Goal: Task Accomplishment & Management: Complete application form

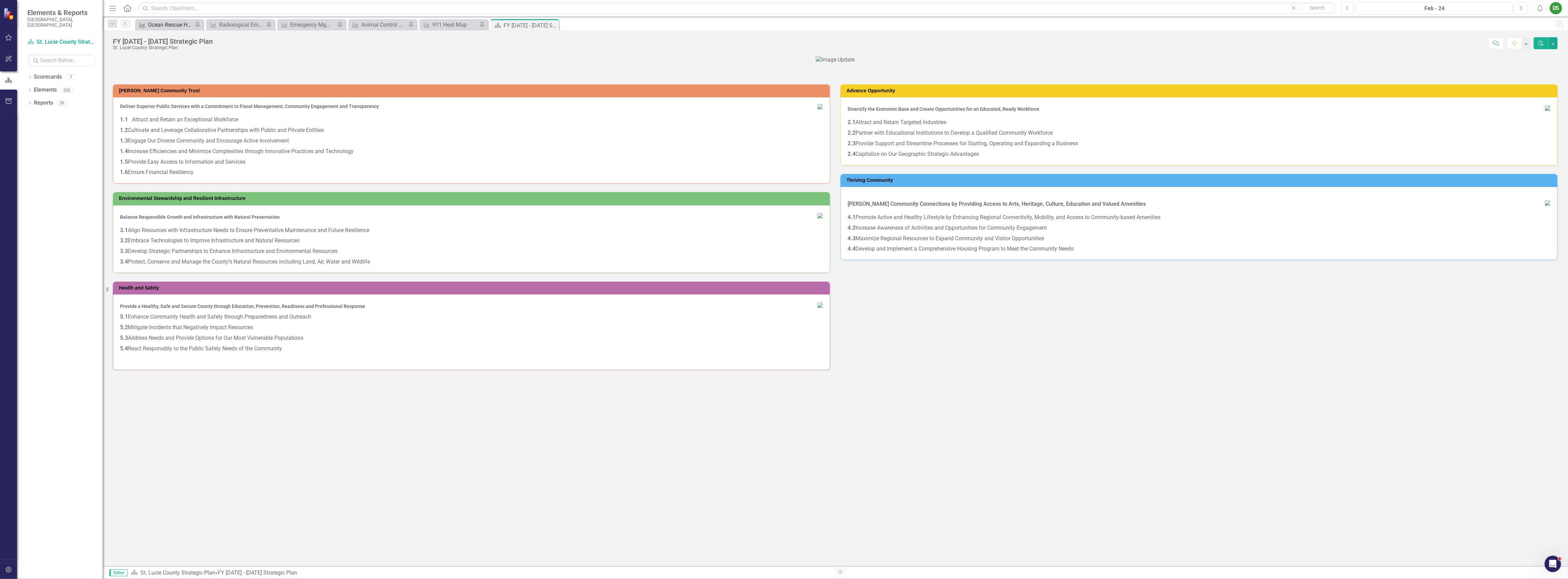
click at [177, 23] on div "Ocean Rescue Heat Map" at bounding box center [170, 25] width 45 height 9
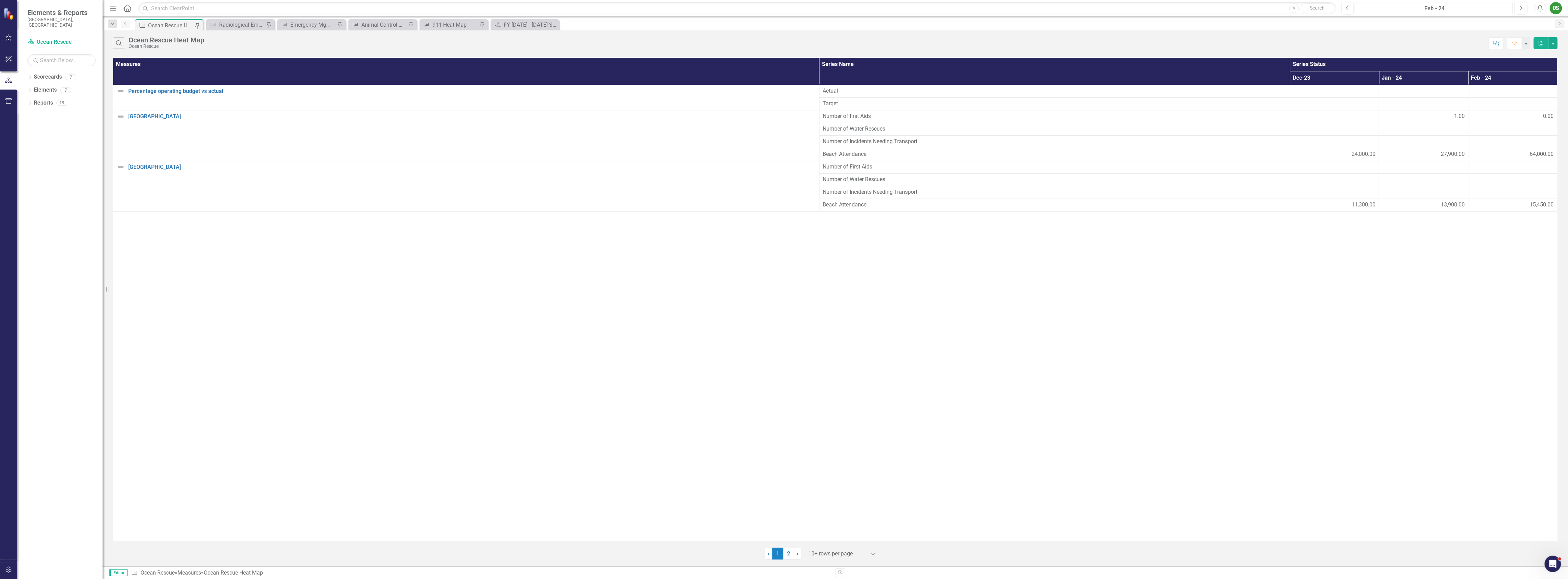
click at [1457, 10] on div "Feb - 24" at bounding box center [1435, 8] width 152 height 8
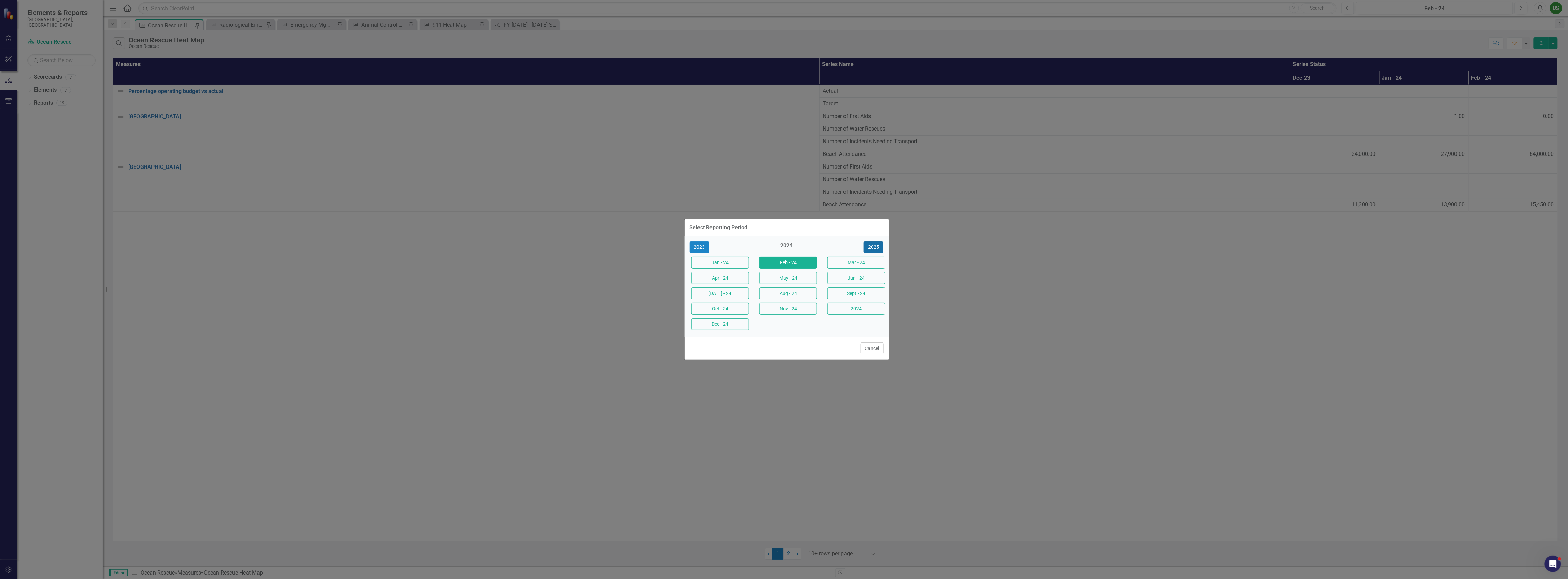
click at [870, 244] on button "2025" at bounding box center [873, 248] width 20 height 12
click at [852, 291] on button "Sept - 25" at bounding box center [856, 293] width 58 height 12
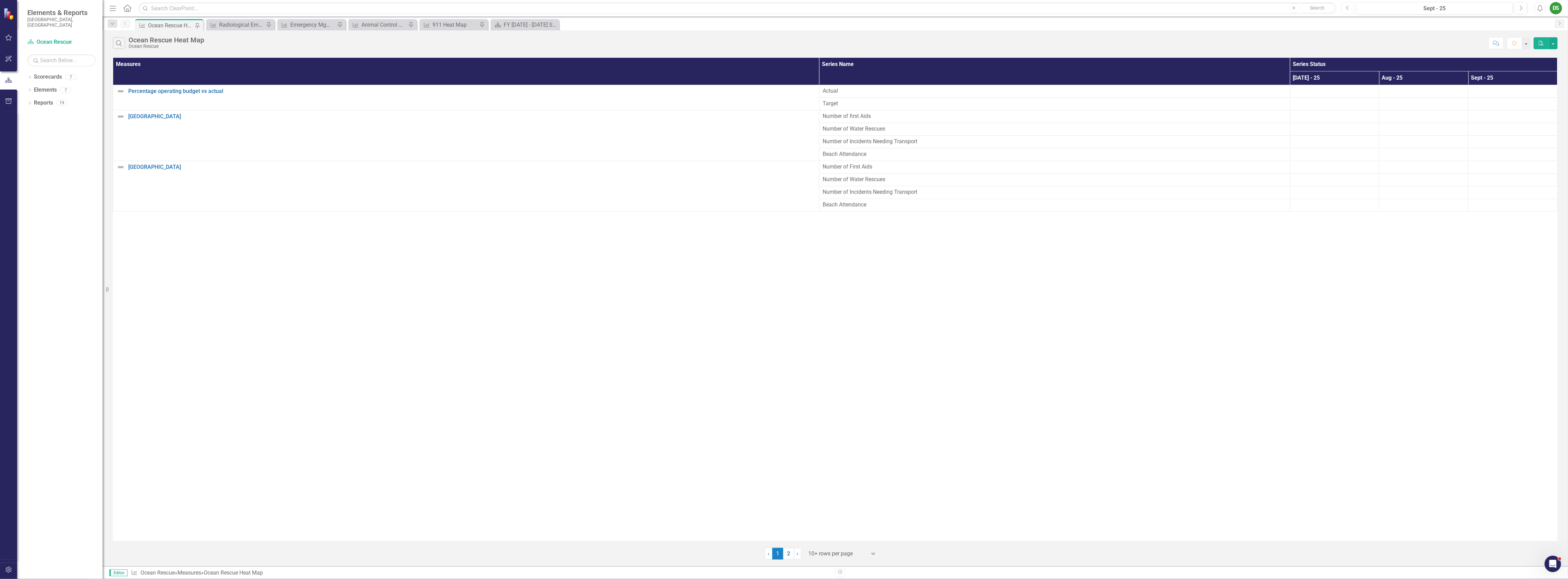
click at [1347, 10] on icon "Previous" at bounding box center [1348, 8] width 4 height 6
click at [1519, 9] on icon "Next" at bounding box center [1521, 8] width 4 height 6
click at [1301, 91] on div at bounding box center [1335, 91] width 82 height 8
click at [1301, 94] on div at bounding box center [1335, 91] width 82 height 8
click at [929, 170] on span "Number of First Aids" at bounding box center [1055, 167] width 464 height 8
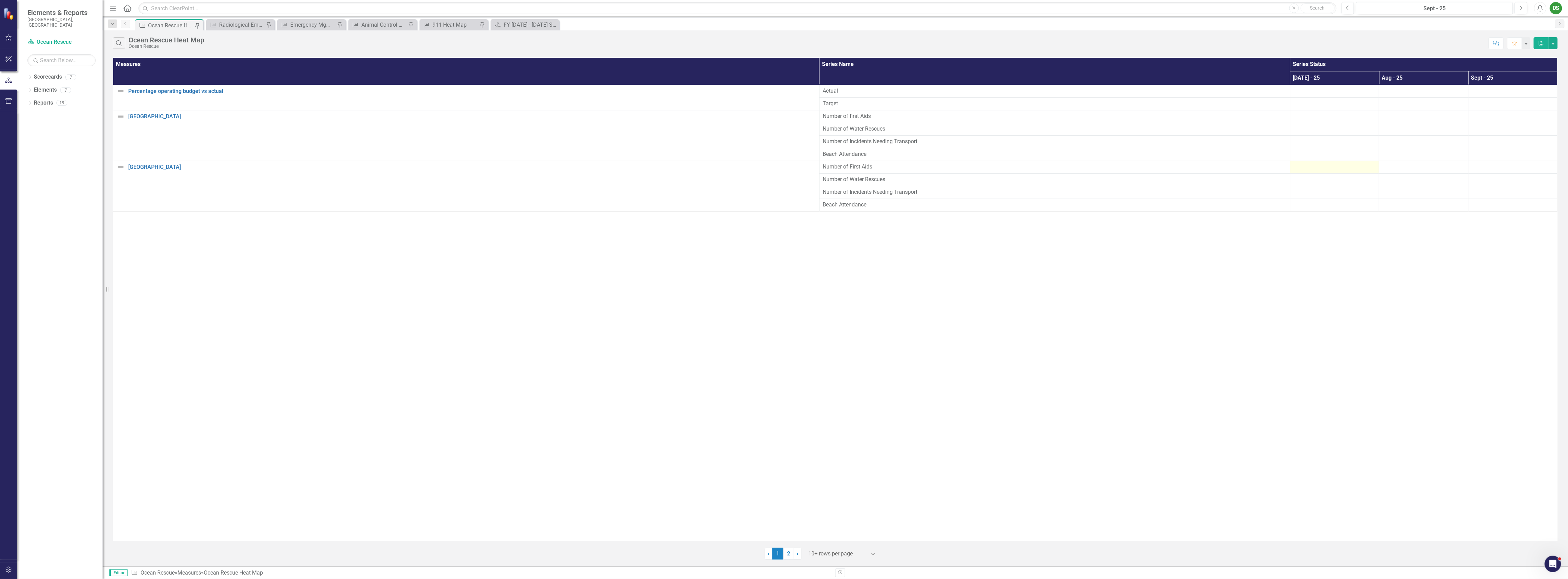
click at [1348, 167] on div at bounding box center [1335, 167] width 82 height 8
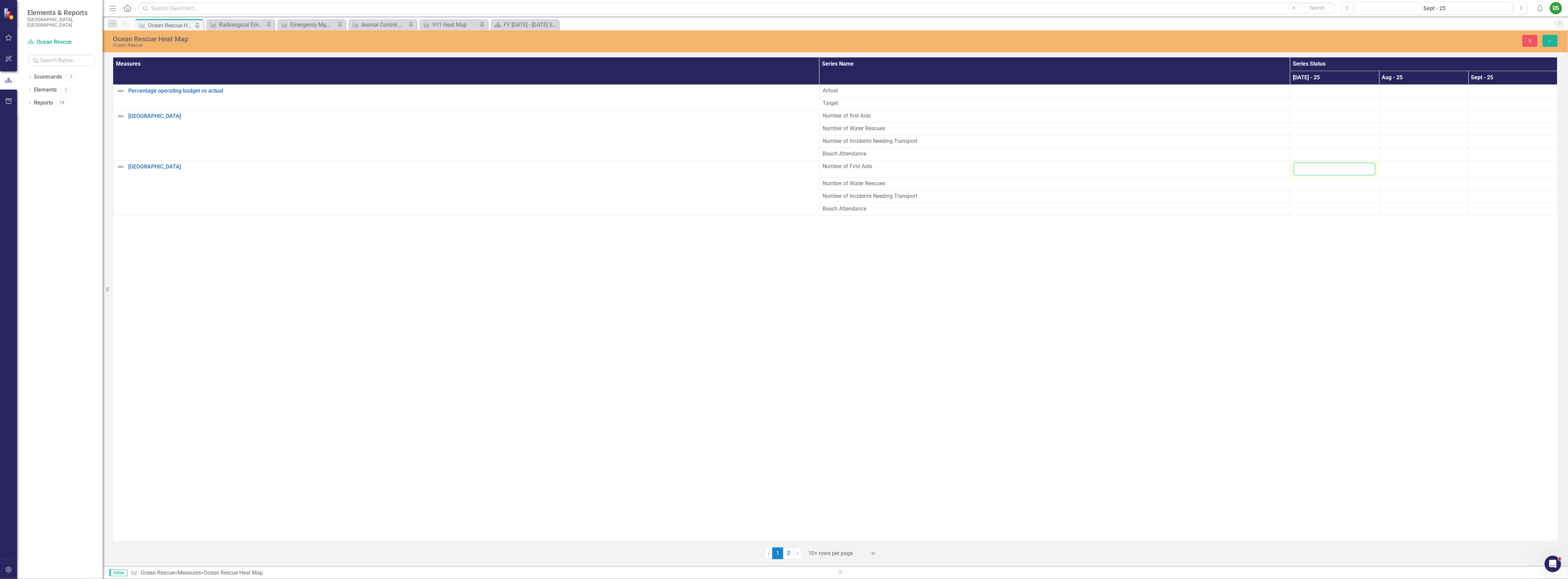
click at [1341, 167] on input "number" at bounding box center [1335, 168] width 82 height 13
type input "0"
drag, startPoint x: 1309, startPoint y: 167, endPoint x: 1300, endPoint y: 168, distance: 9.1
click at [1300, 168] on input "0" at bounding box center [1335, 168] width 82 height 13
type input "4"
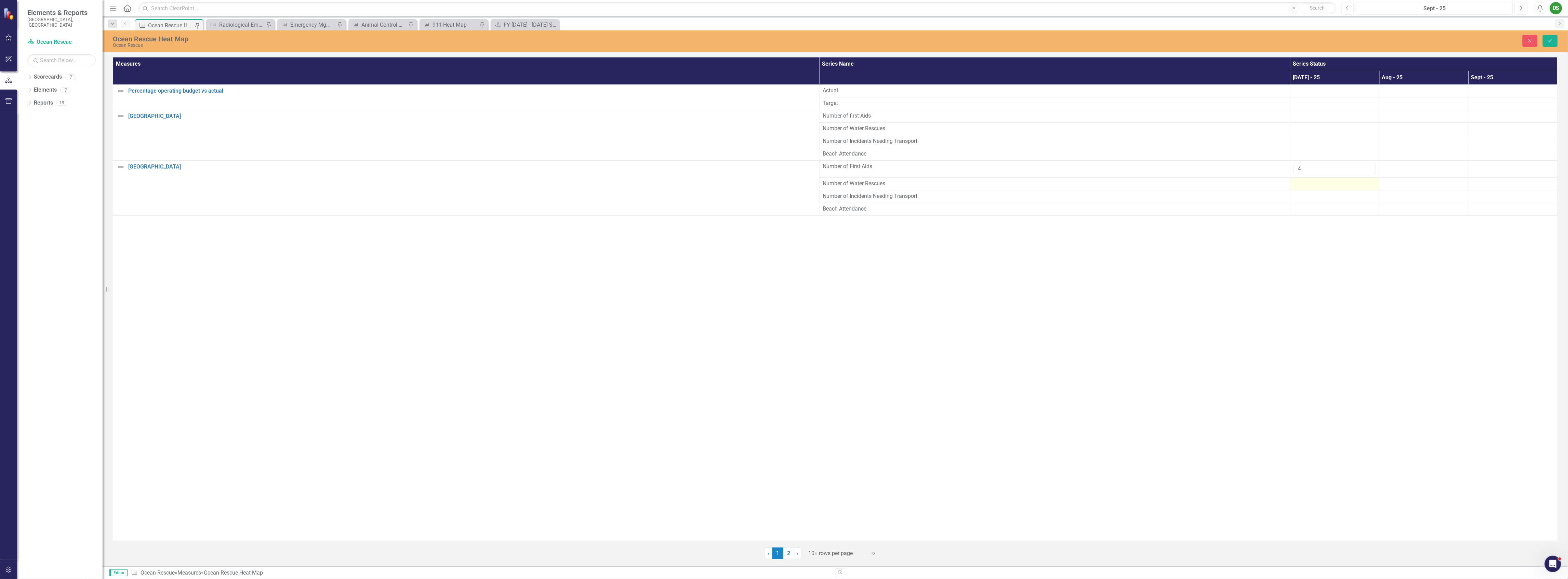
click at [1321, 182] on div at bounding box center [1335, 183] width 82 height 8
click at [1320, 182] on div at bounding box center [1335, 183] width 82 height 8
click at [1320, 184] on input "number" at bounding box center [1335, 185] width 82 height 13
type input "0"
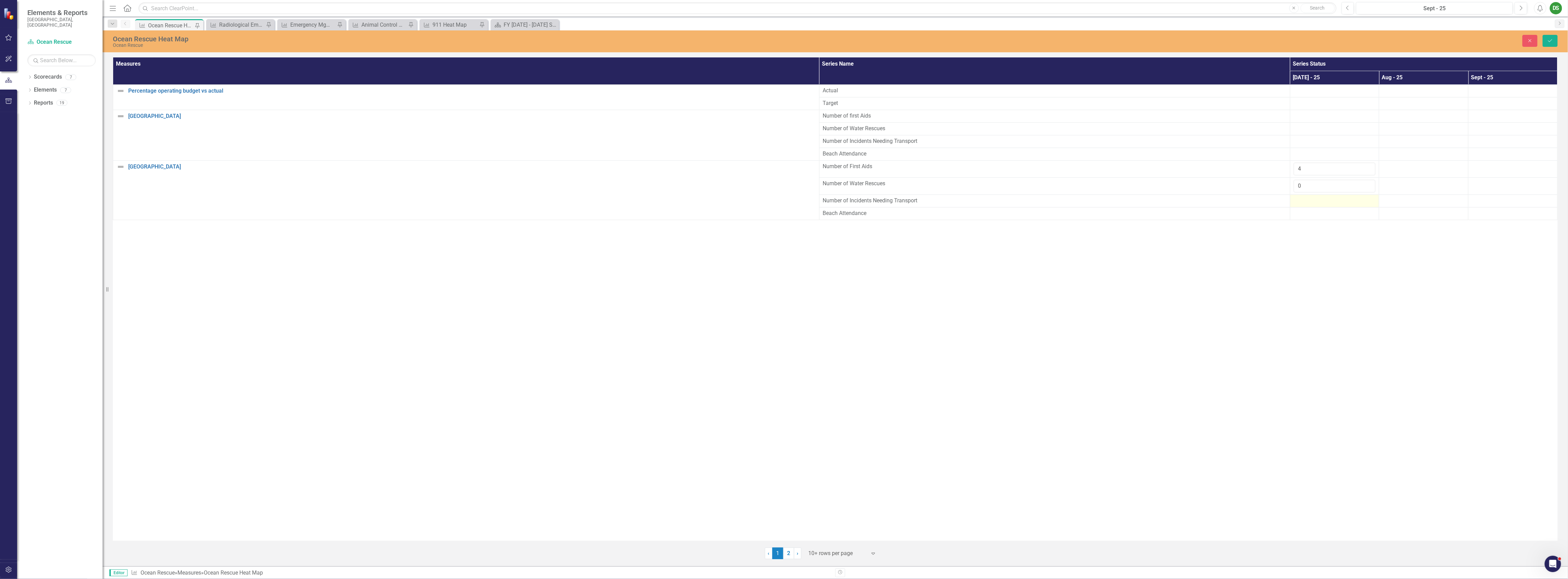
click at [1309, 204] on div at bounding box center [1335, 201] width 82 height 8
click at [1309, 204] on input "number" at bounding box center [1335, 203] width 82 height 13
type input "0"
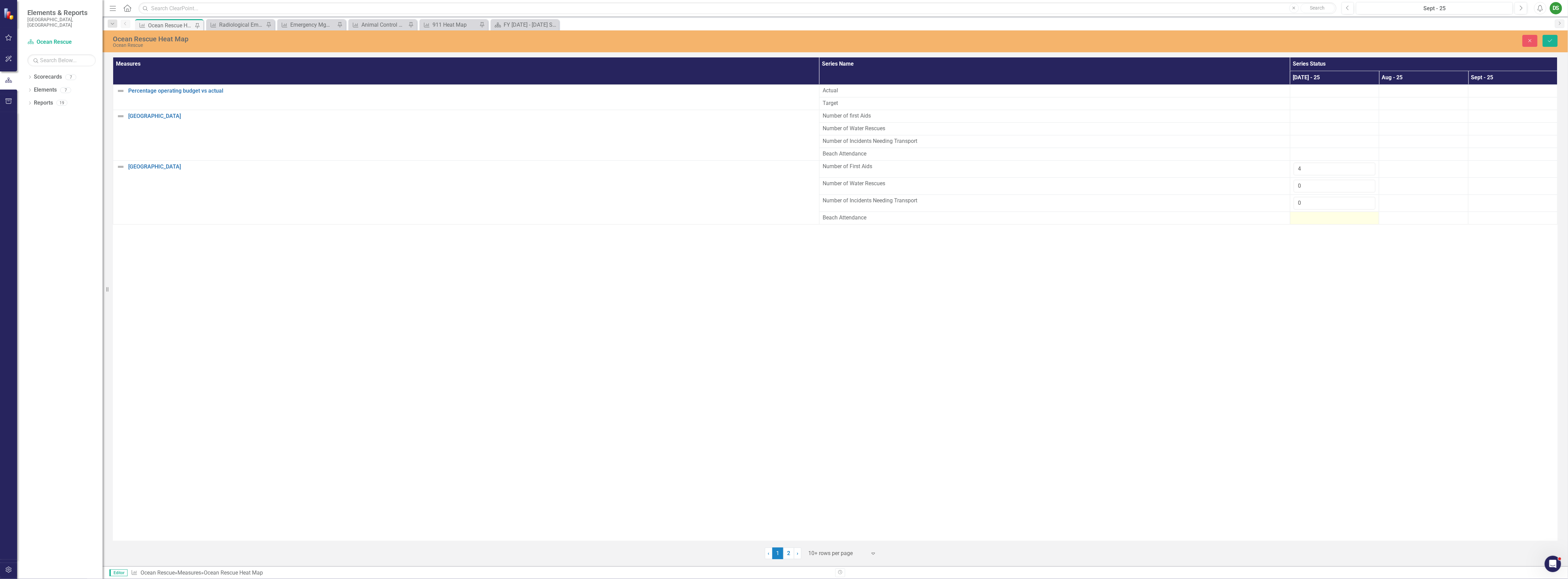
click at [1316, 217] on div at bounding box center [1335, 218] width 82 height 8
click at [1316, 218] on div at bounding box center [1335, 218] width 82 height 8
click at [1315, 222] on input "number" at bounding box center [1335, 220] width 82 height 13
type input "15850"
click at [1338, 317] on div "Measures Series Name Series Status Jul - 25 Aug - 25 Sept - 25 Percentage opera…" at bounding box center [835, 299] width 1445 height 483
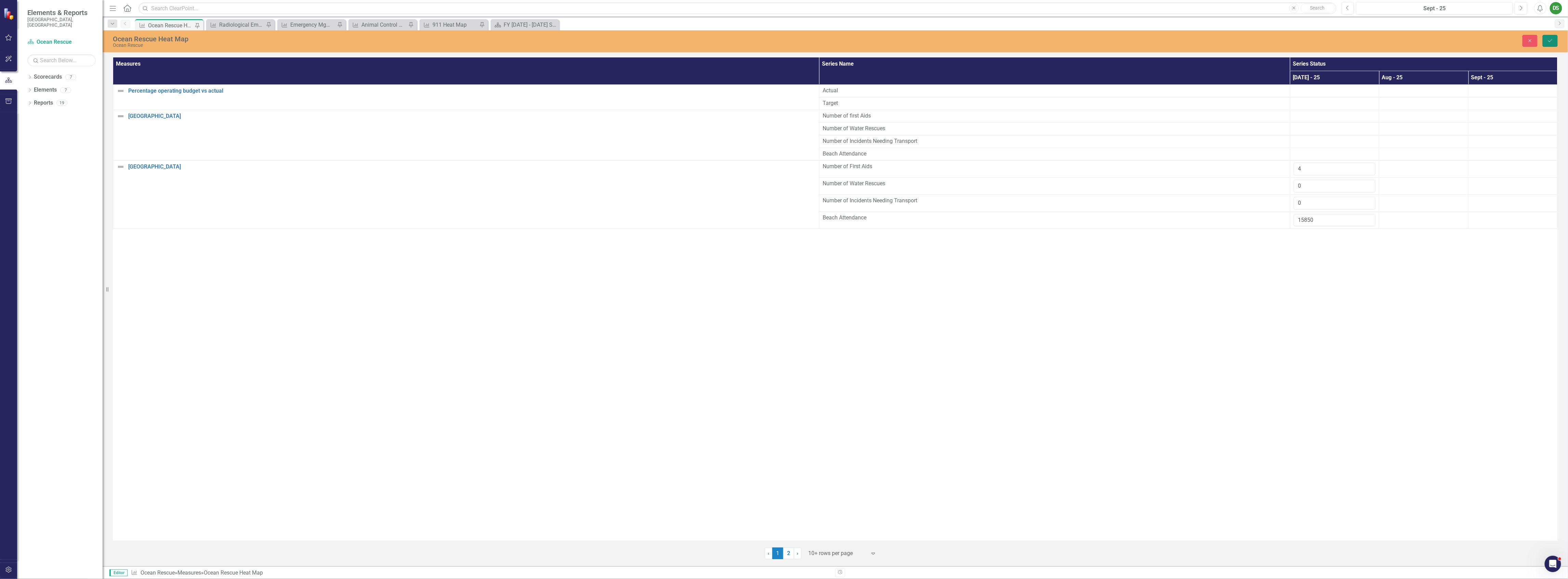
click at [1550, 40] on icon "Save" at bounding box center [1550, 41] width 6 height 5
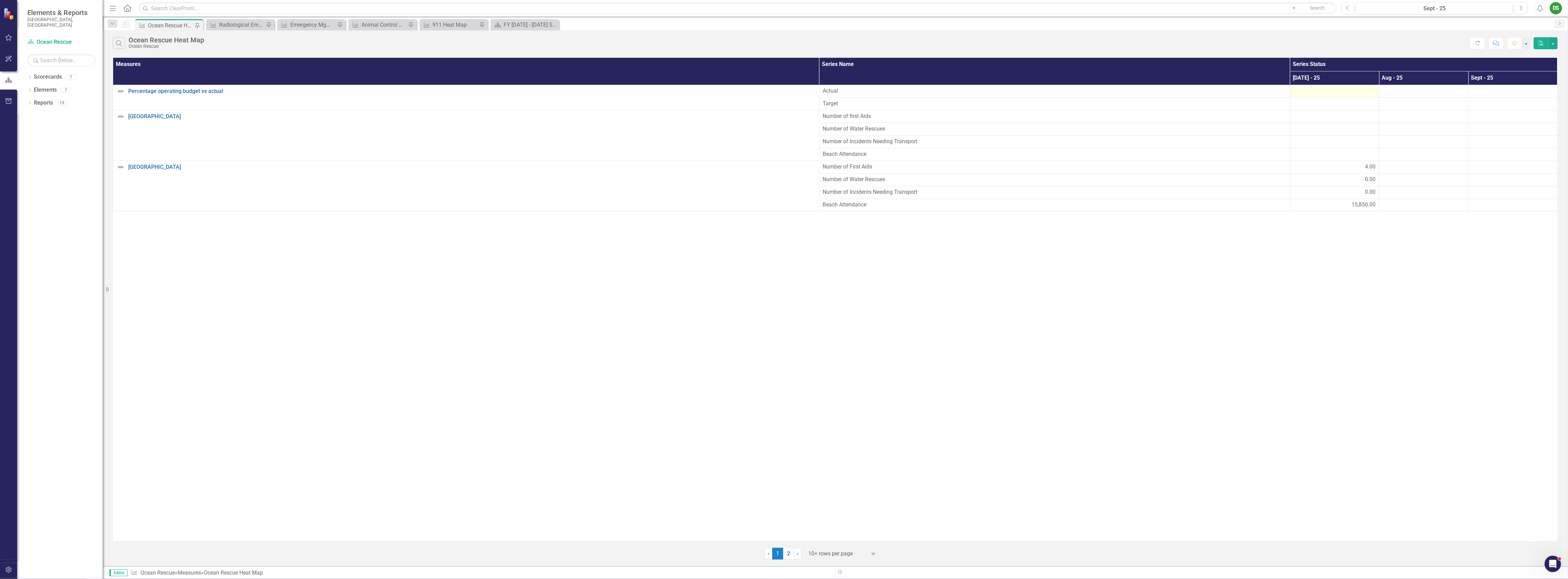
click at [1348, 90] on div at bounding box center [1335, 91] width 82 height 8
click at [1354, 97] on td at bounding box center [1334, 91] width 89 height 13
click at [1344, 95] on div at bounding box center [1335, 91] width 82 height 8
click at [1335, 115] on div at bounding box center [1335, 116] width 82 height 8
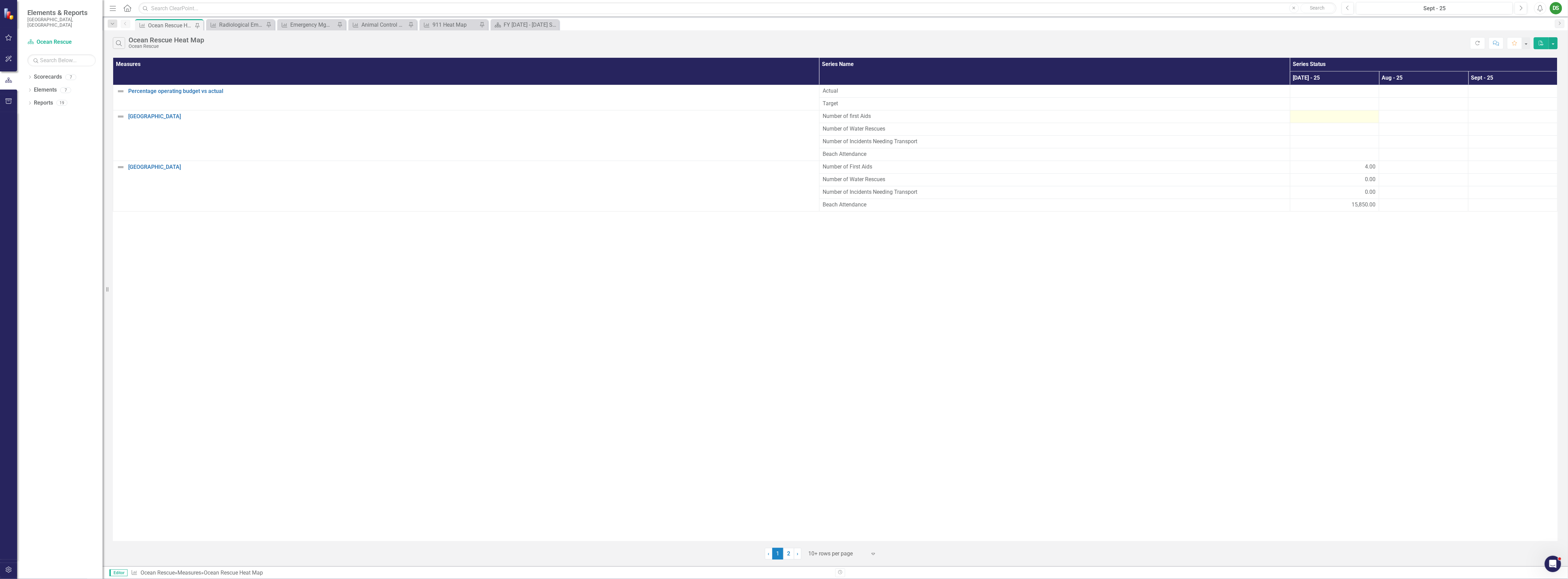
click at [1335, 115] on div at bounding box center [1335, 116] width 82 height 8
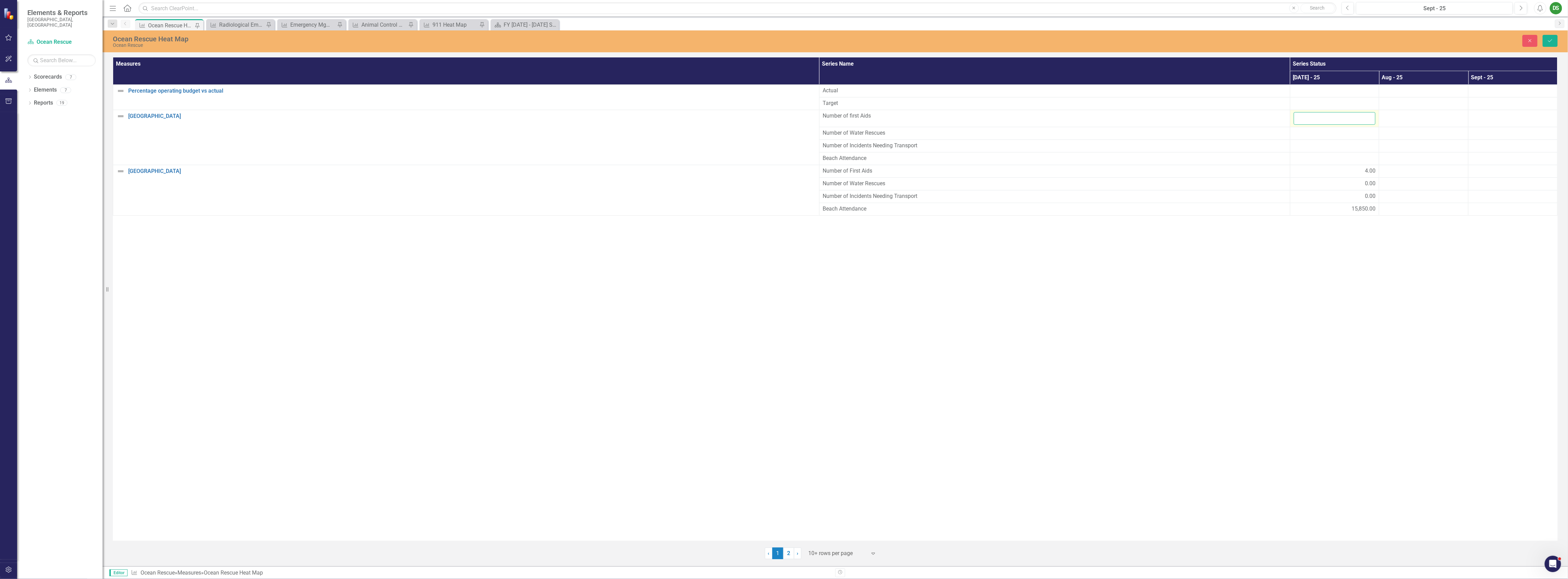
click at [1335, 117] on input "number" at bounding box center [1335, 118] width 82 height 13
type input "11"
click at [1359, 134] on div at bounding box center [1335, 133] width 82 height 8
click at [1342, 134] on input "number" at bounding box center [1335, 135] width 82 height 13
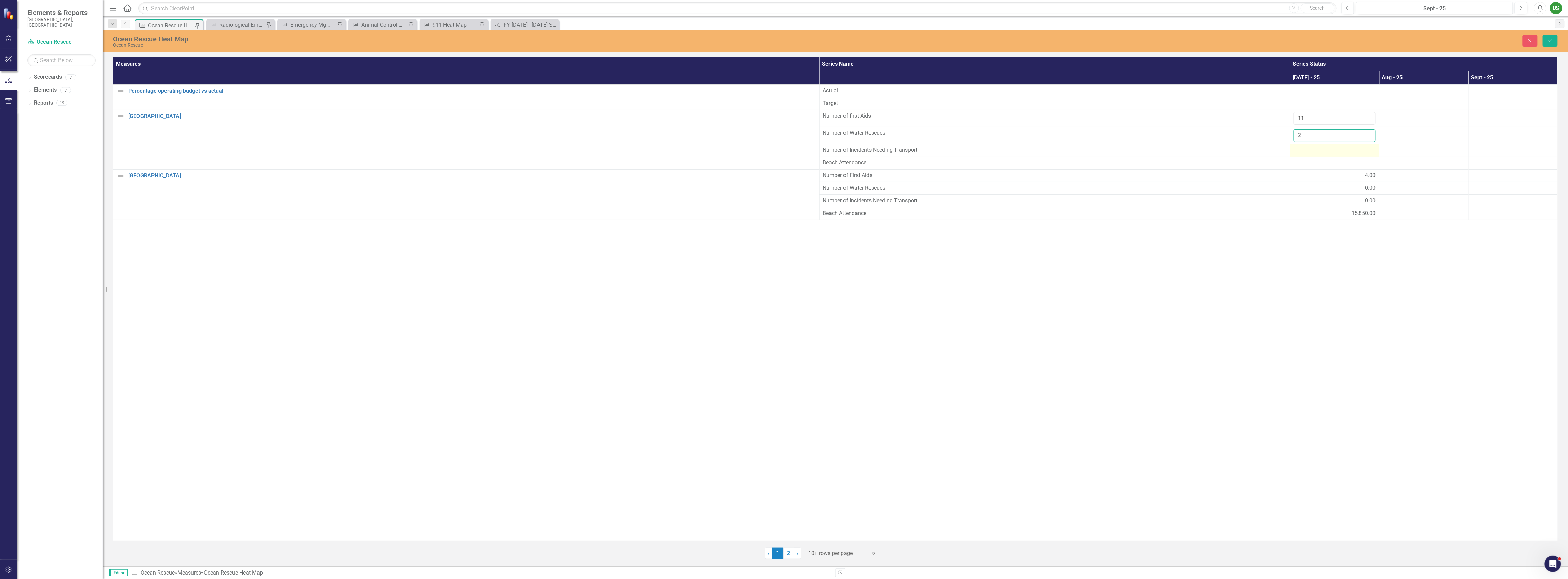
type input "2"
click at [1335, 152] on div at bounding box center [1335, 150] width 82 height 8
click at [1329, 152] on input "number" at bounding box center [1335, 152] width 82 height 13
type input "2"
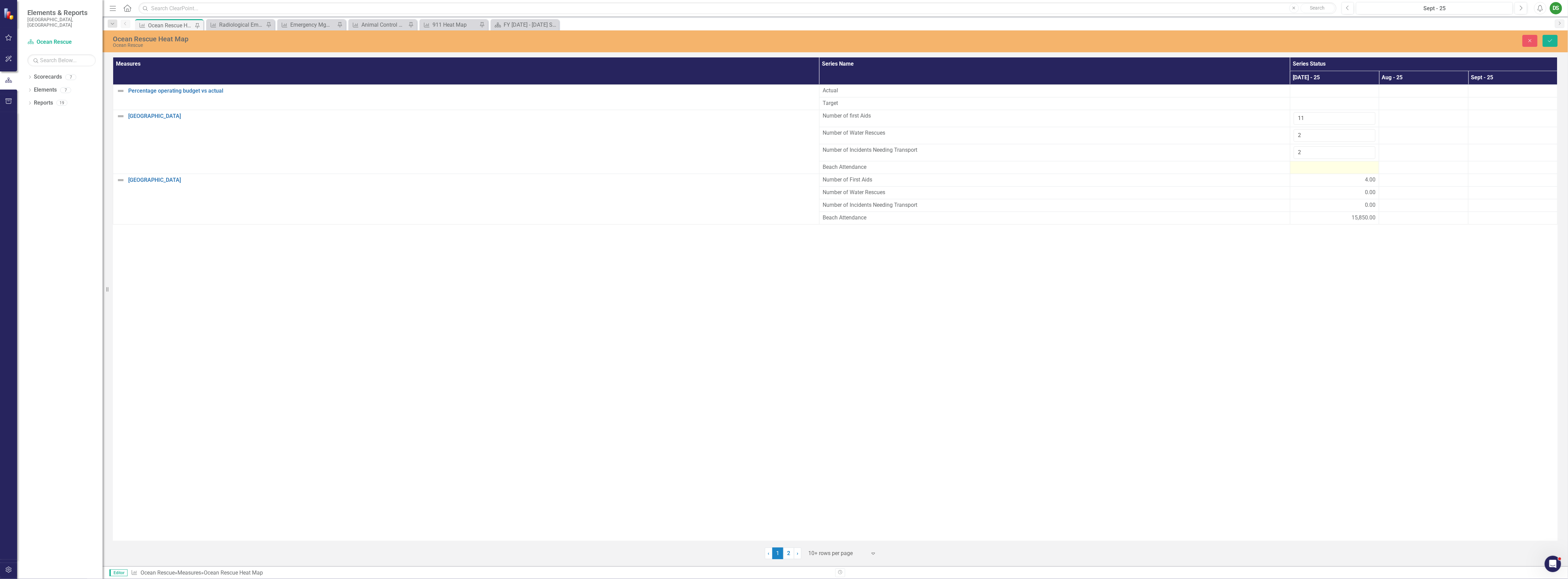
click at [1335, 170] on div at bounding box center [1335, 167] width 82 height 8
click at [1335, 168] on input "number" at bounding box center [1335, 169] width 82 height 13
type input "54600"
click at [1271, 316] on div "Measures Series Name Series Status Jul - 25 Aug - 25 Sept - 25 Percentage opera…" at bounding box center [835, 299] width 1445 height 483
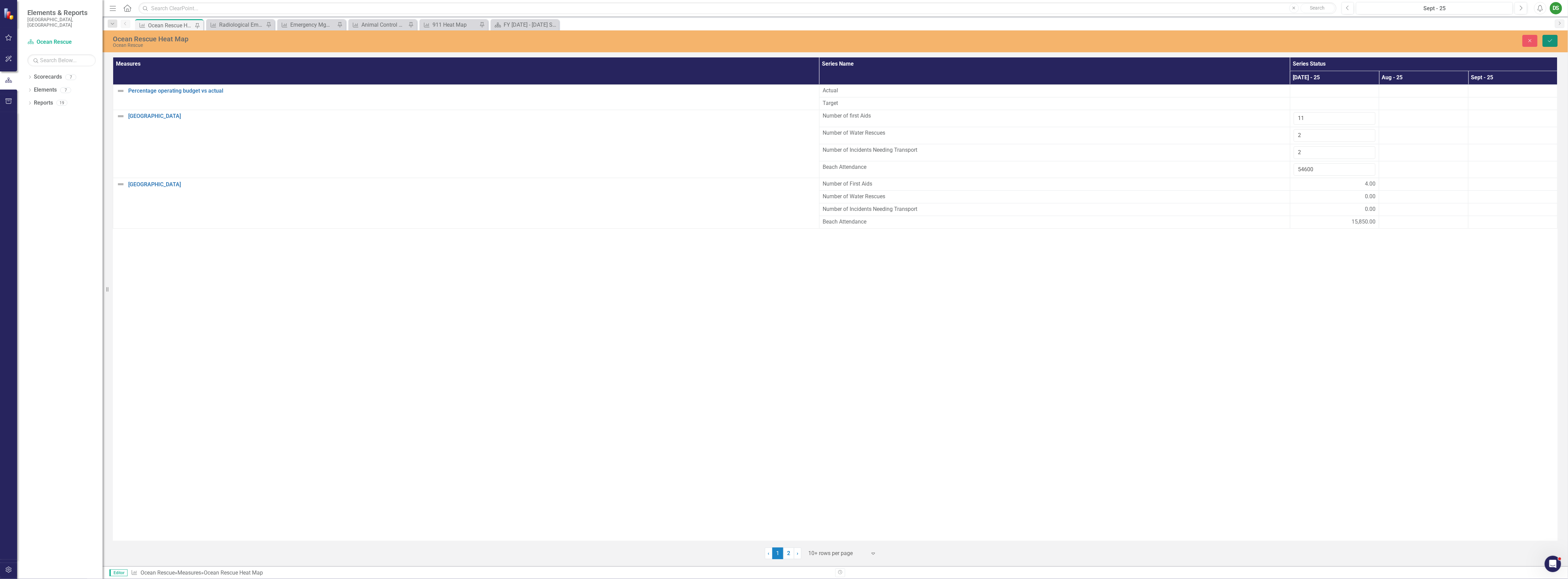
click at [1547, 41] on button "Save" at bounding box center [1550, 41] width 15 height 12
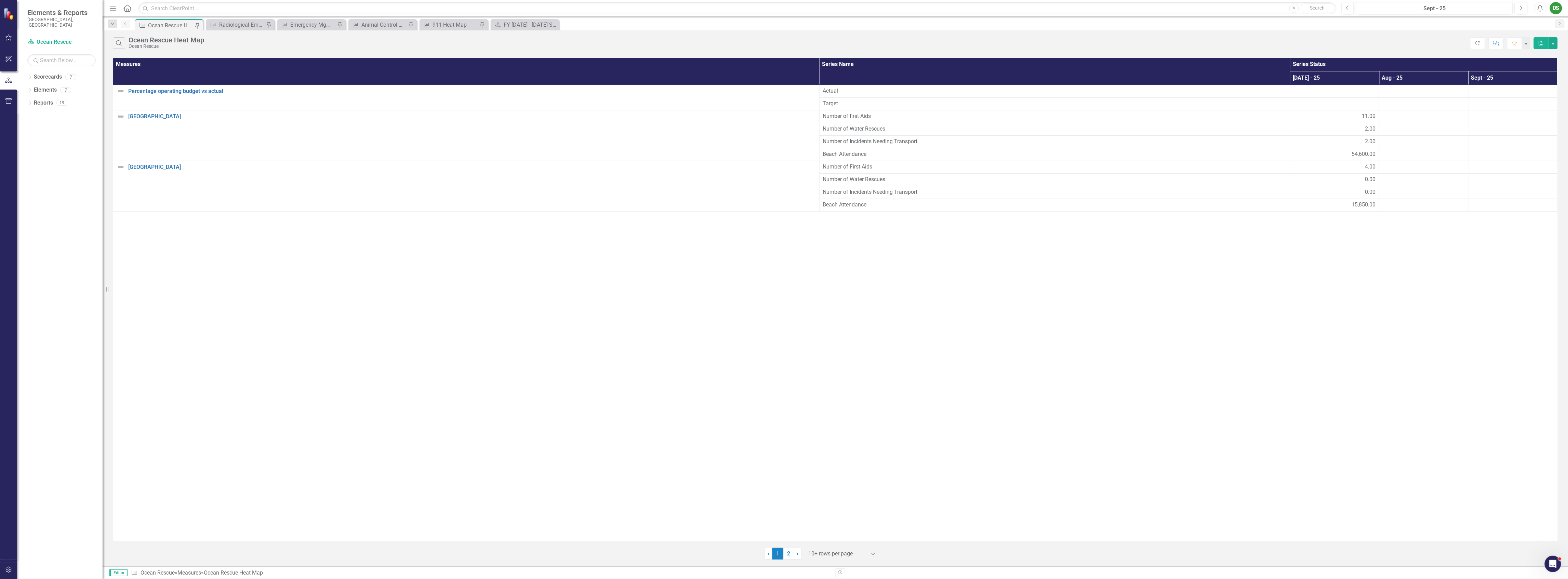
click at [1303, 358] on div "Measures Series Name Series Status Jul - 25 Aug - 25 Sept - 25 Percentage opera…" at bounding box center [835, 299] width 1445 height 483
click at [318, 27] on div "Emergency Mgmt Heat Map" at bounding box center [313, 25] width 45 height 9
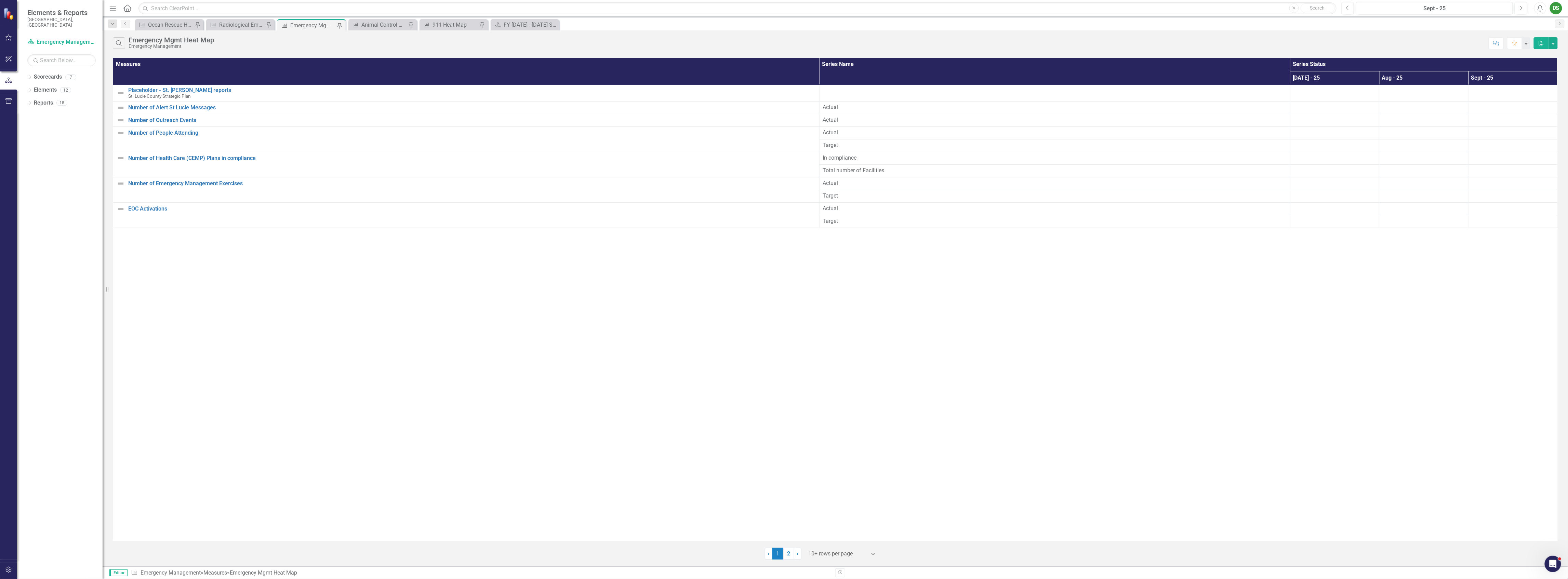
click at [817, 554] on div at bounding box center [837, 553] width 58 height 9
click at [829, 539] on div "Display All Rows" at bounding box center [844, 542] width 65 height 8
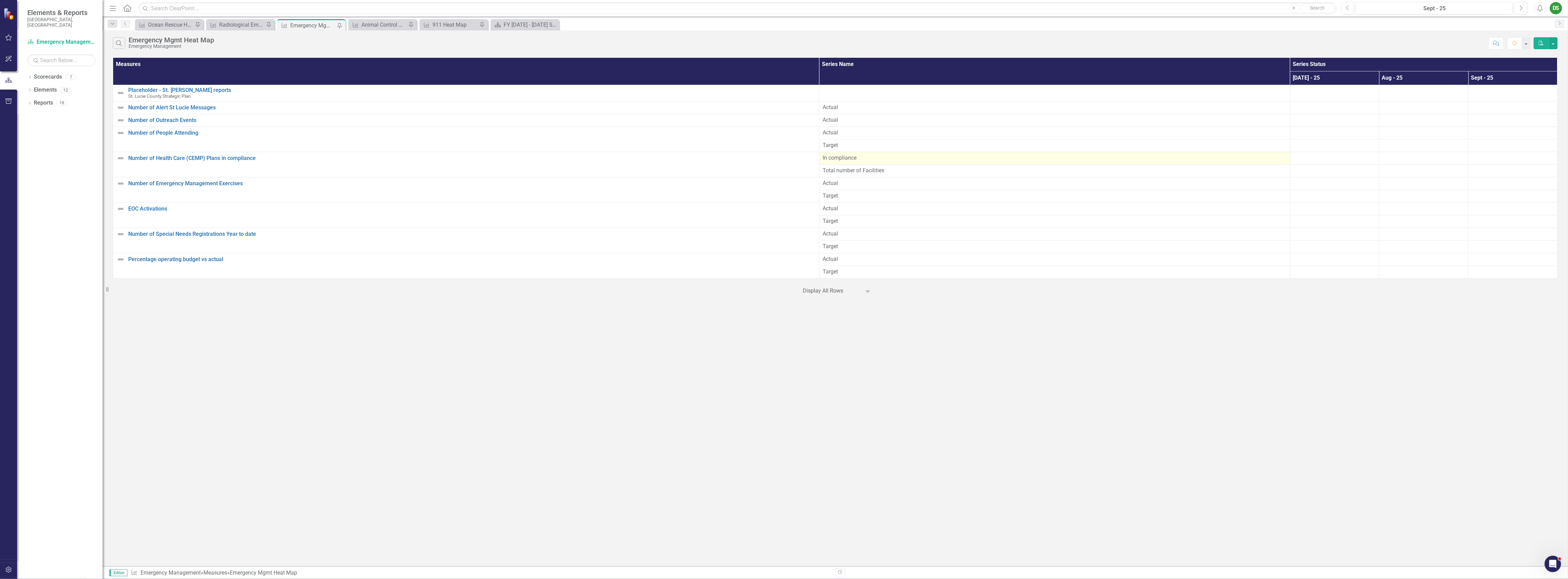
click at [913, 160] on span "In compliance" at bounding box center [1055, 158] width 464 height 8
click at [1306, 159] on div at bounding box center [1335, 158] width 82 height 8
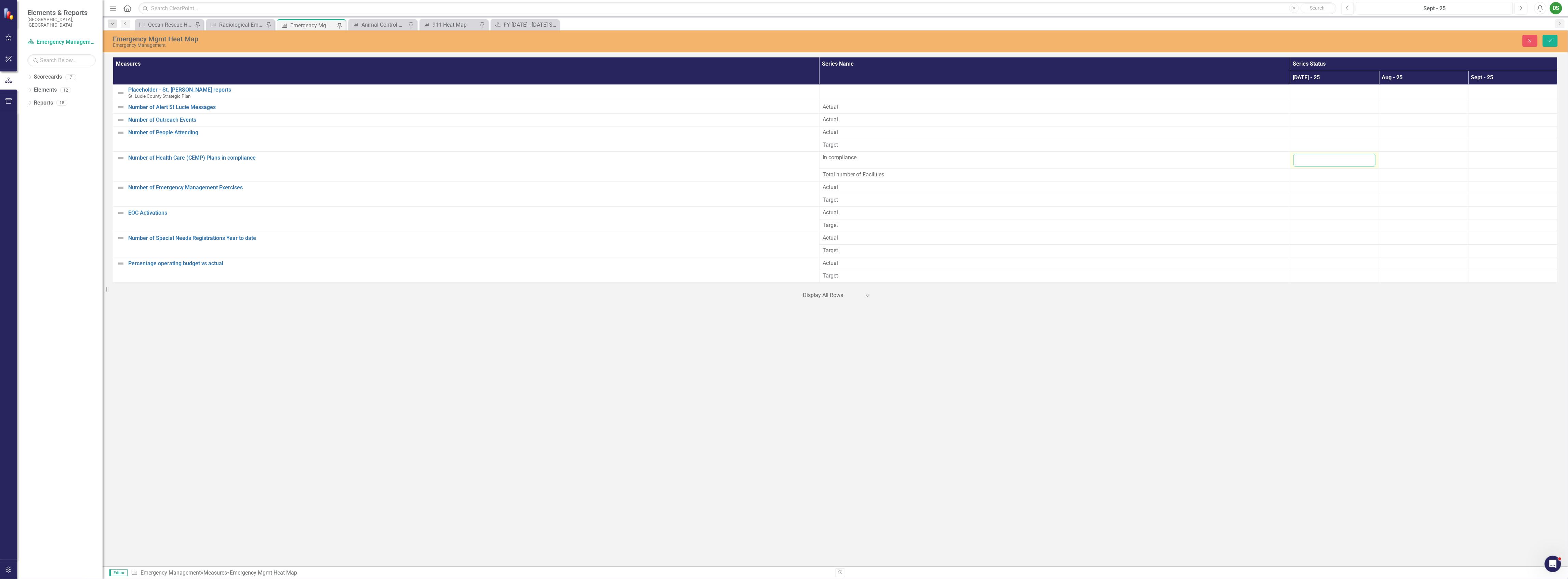
click at [1306, 159] on input "number" at bounding box center [1335, 160] width 82 height 13
click at [1405, 157] on div at bounding box center [1424, 158] width 82 height 8
click at [1404, 156] on div at bounding box center [1424, 158] width 82 height 8
click at [1398, 157] on div at bounding box center [1424, 158] width 82 height 8
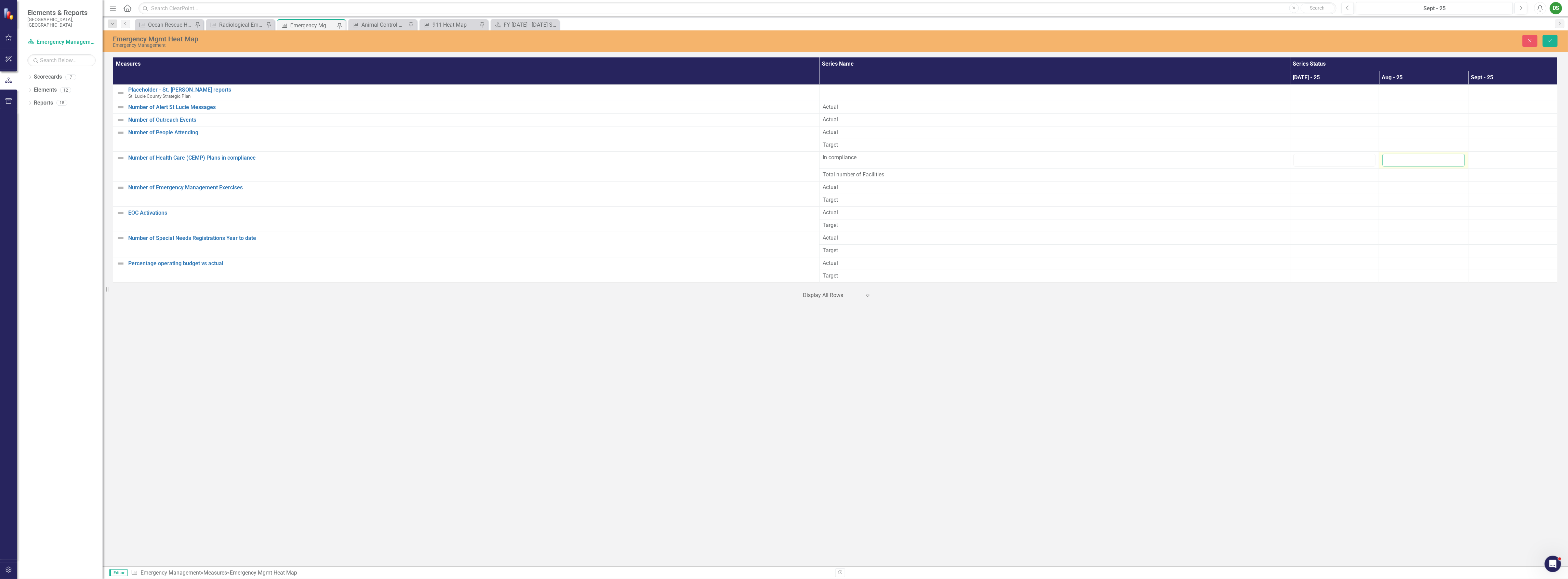
click at [1398, 161] on input "number" at bounding box center [1424, 160] width 82 height 13
type input "7"
click at [1404, 175] on div at bounding box center [1424, 175] width 82 height 8
click at [1404, 175] on input "number" at bounding box center [1424, 177] width 82 height 13
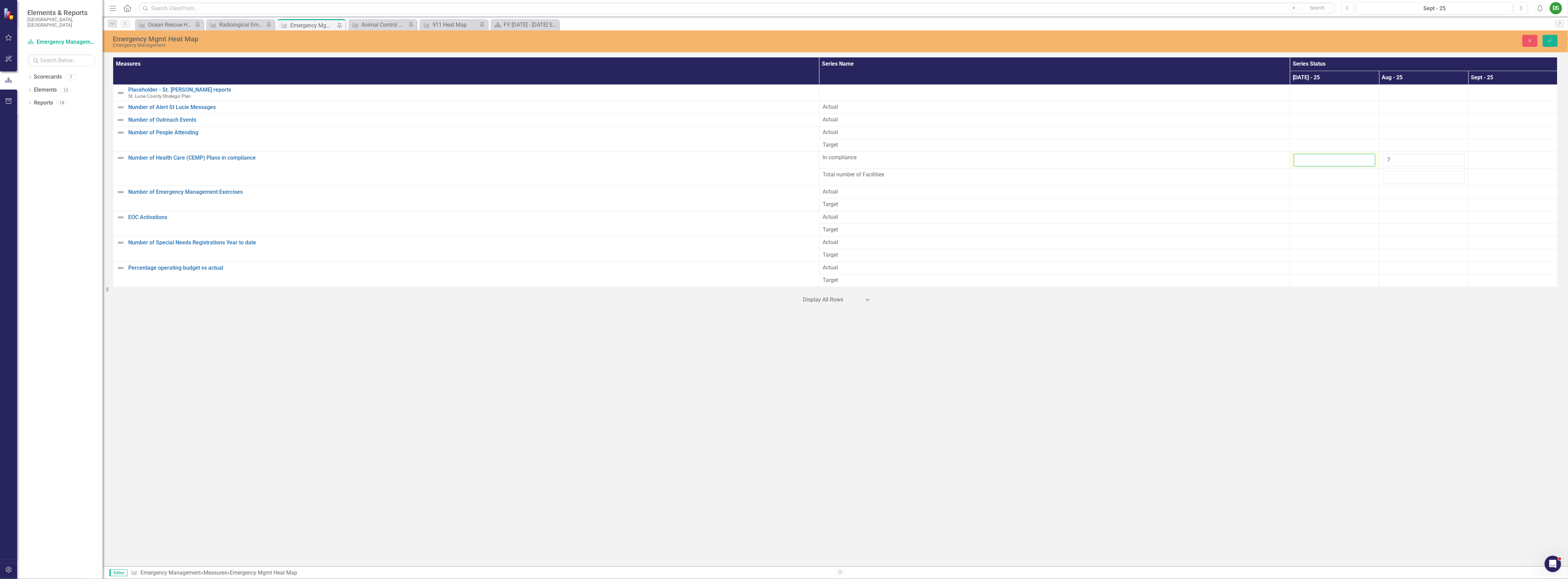
click at [1323, 163] on input "number" at bounding box center [1335, 160] width 82 height 13
type input "4"
drag, startPoint x: 716, startPoint y: 445, endPoint x: 1031, endPoint y: 314, distance: 341.2
click at [716, 445] on div "Emergency Mgmt Heat Map Emergency Management Close Save Measures Series Name Se…" at bounding box center [835, 298] width 1465 height 536
click at [1549, 38] on icon "Save" at bounding box center [1550, 41] width 6 height 5
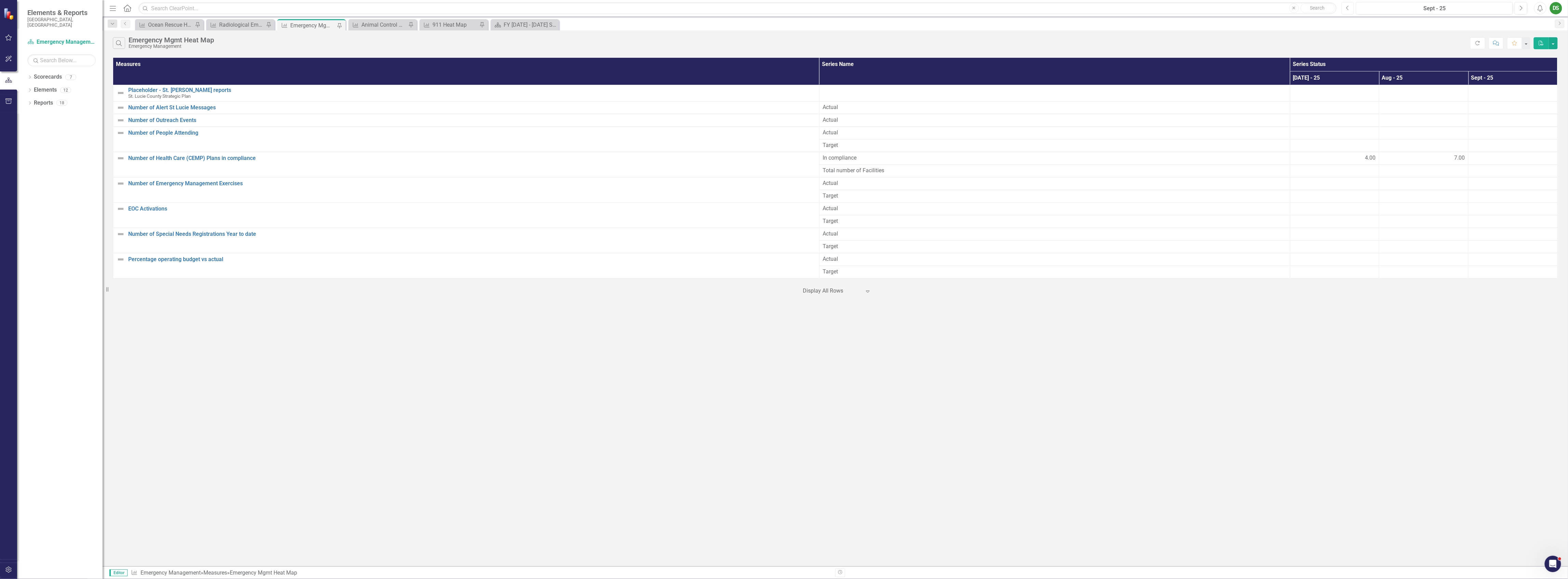
click at [1346, 7] on icon "Previous" at bounding box center [1348, 8] width 4 height 6
click at [1432, 172] on div at bounding box center [1424, 170] width 82 height 8
click at [1432, 173] on div at bounding box center [1424, 170] width 82 height 8
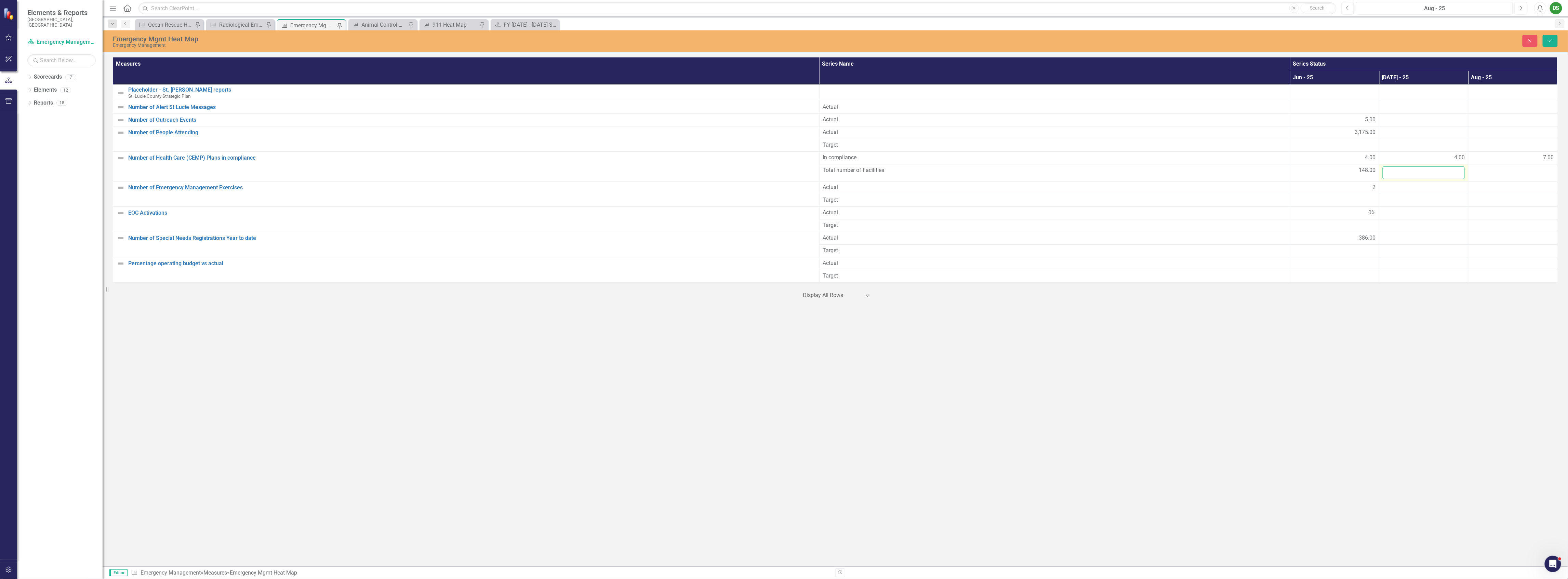
click at [1431, 171] on input "number" at bounding box center [1424, 173] width 82 height 13
click at [662, 470] on div "Emergency Mgmt Heat Map Emergency Management Close Save Measures Series Name Se…" at bounding box center [835, 298] width 1465 height 536
click at [1343, 415] on div "Emergency Mgmt Heat Map Emergency Management Close Save Measures Series Name Se…" at bounding box center [835, 298] width 1465 height 536
click at [1411, 118] on div at bounding box center [1424, 119] width 82 height 8
click at [1287, 362] on div "Emergency Mgmt Heat Map Emergency Management Close Save Measures Series Name Se…" at bounding box center [835, 298] width 1465 height 536
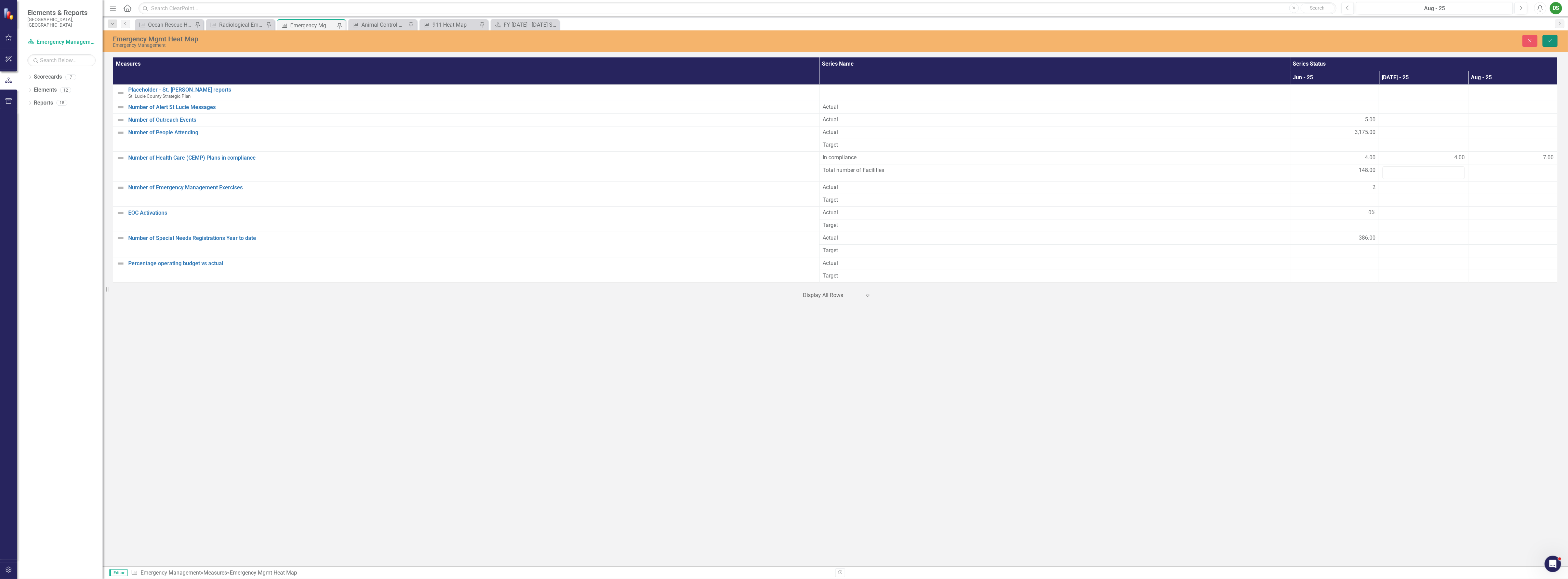
click at [1552, 41] on icon "Save" at bounding box center [1550, 41] width 6 height 5
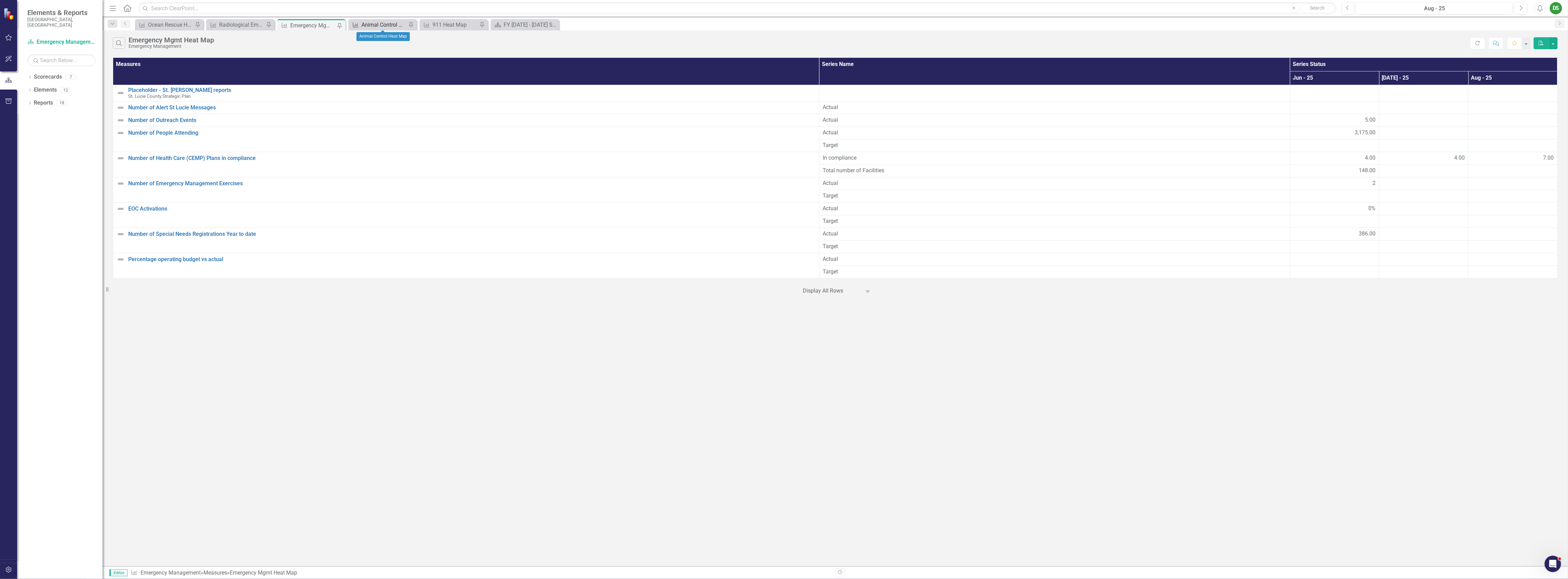
click at [390, 24] on div "Animal Control Heat Map" at bounding box center [384, 25] width 45 height 9
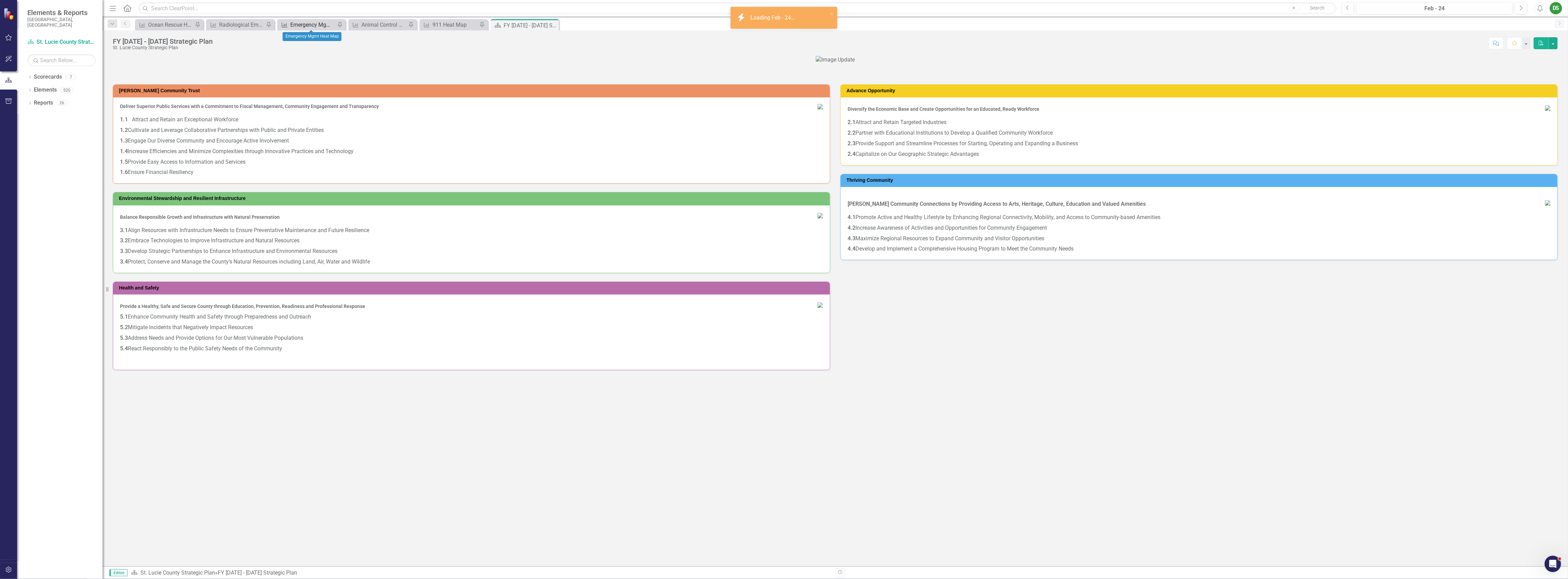
click at [306, 24] on div "Emergency Mgmt Heat Map" at bounding box center [313, 25] width 45 height 9
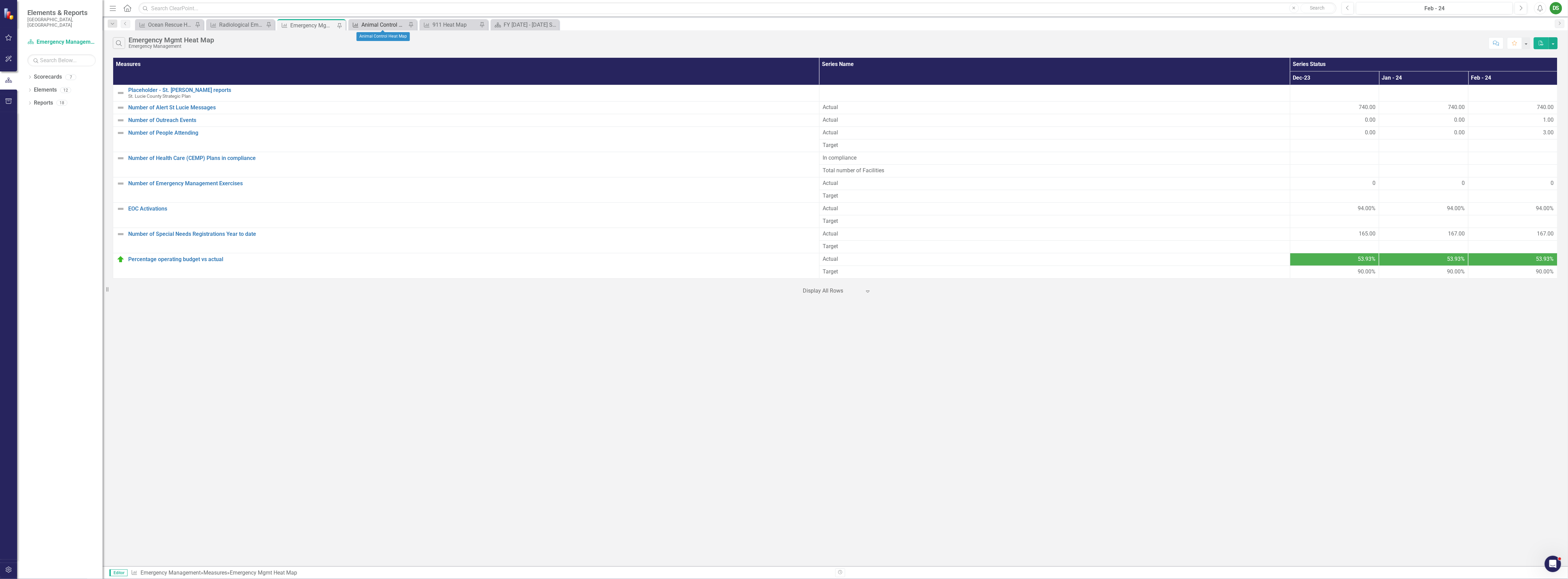
click at [382, 24] on div "Animal Control Heat Map" at bounding box center [384, 25] width 45 height 9
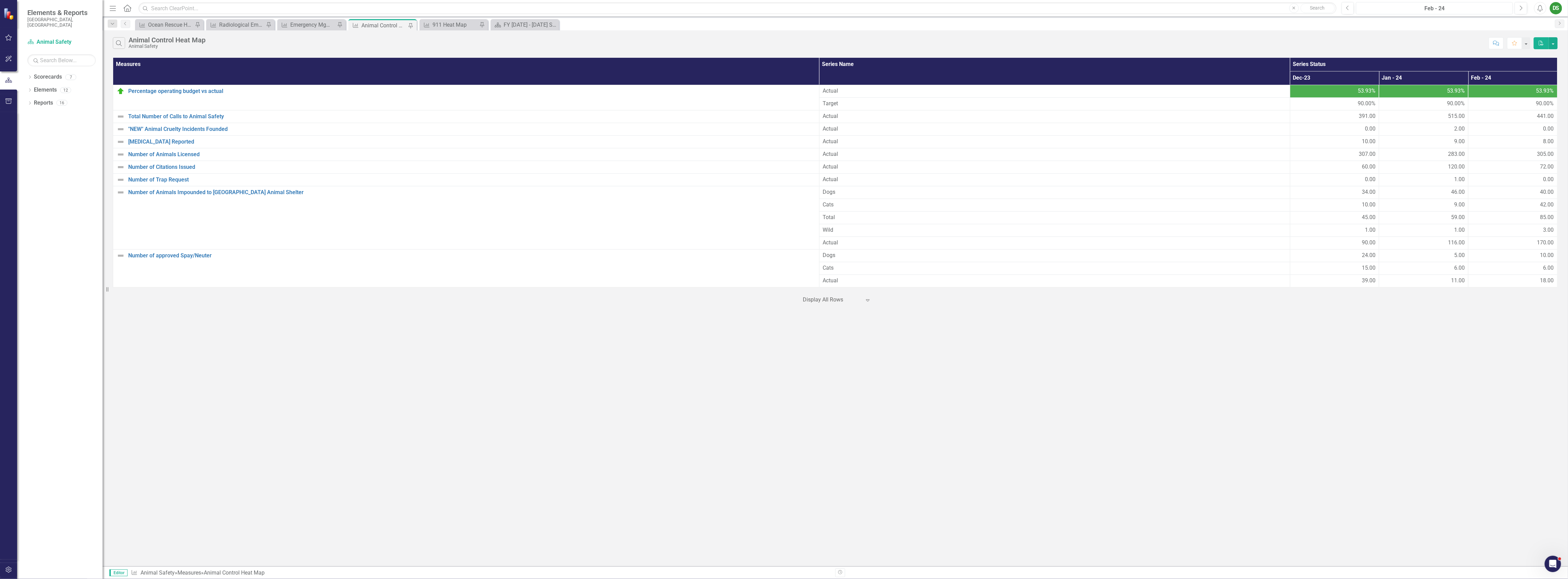
click at [1433, 10] on div "Feb - 24" at bounding box center [1435, 8] width 152 height 8
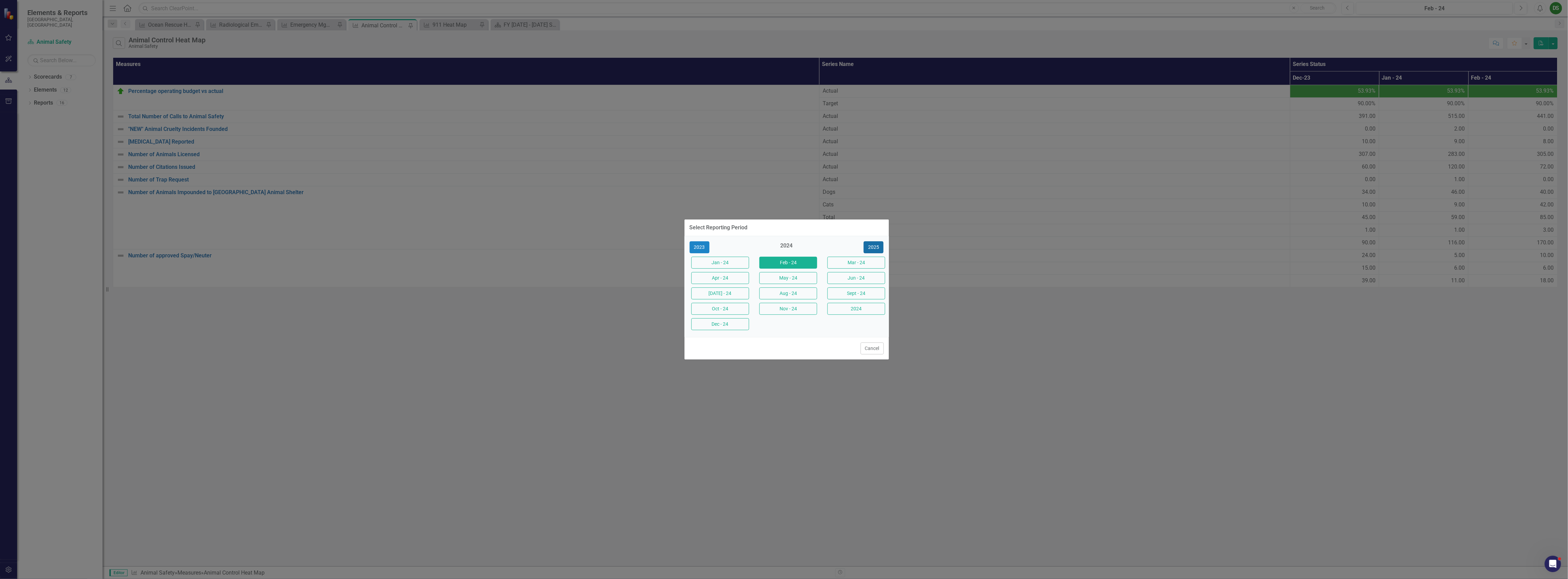
click at [877, 245] on button "2025" at bounding box center [873, 248] width 20 height 12
click at [725, 298] on button "[DATE] - 25" at bounding box center [720, 293] width 58 height 12
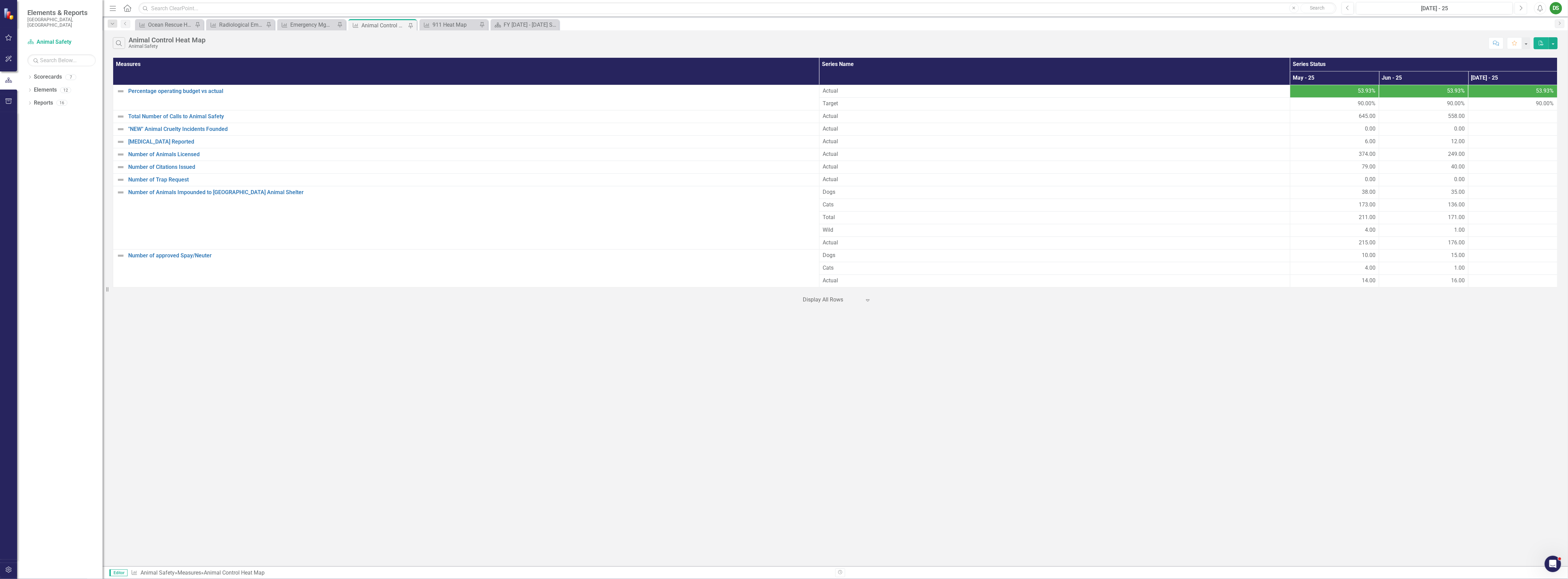
click at [1517, 9] on button "Next" at bounding box center [1521, 8] width 13 height 12
click at [1351, 6] on button "Previous" at bounding box center [1348, 8] width 13 height 12
click at [1435, 128] on div at bounding box center [1424, 129] width 82 height 8
click at [235, 129] on link ""NEW" Animal Cruelty Incidents Founded" at bounding box center [472, 129] width 688 height 6
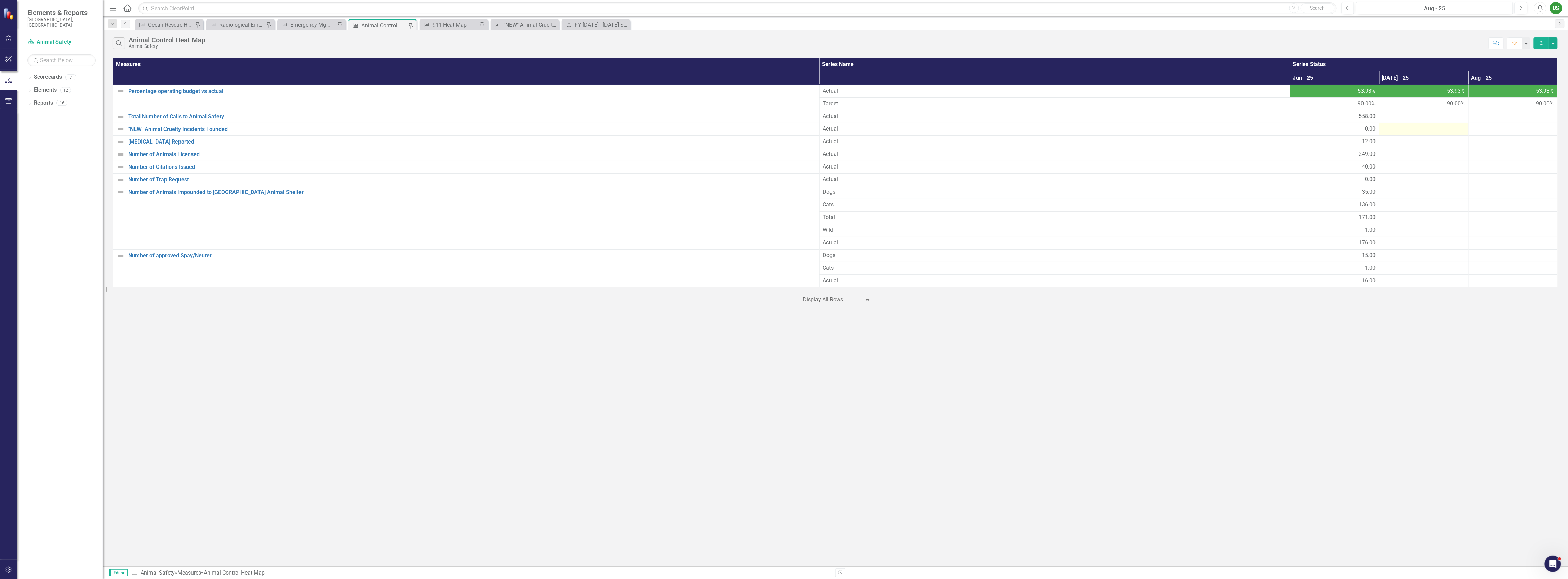
click at [1391, 133] on div at bounding box center [1424, 129] width 82 height 8
click at [1398, 131] on div at bounding box center [1424, 129] width 82 height 8
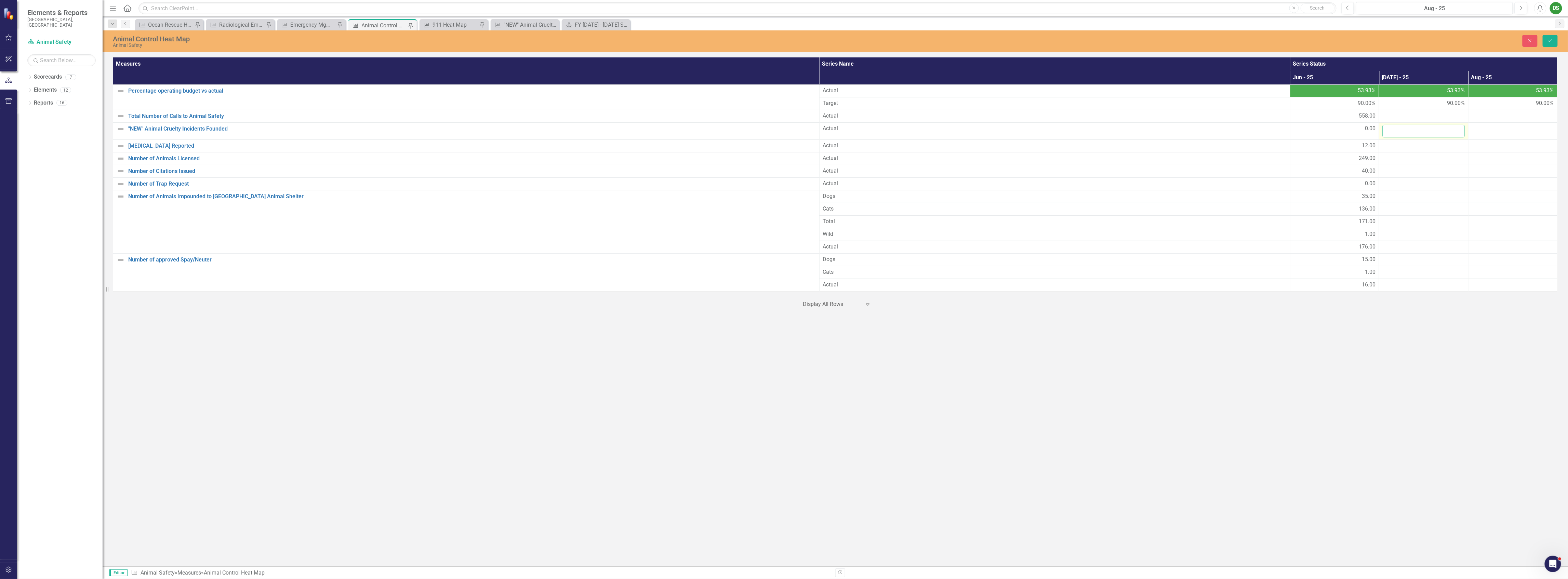
click at [1402, 131] on input "number" at bounding box center [1424, 131] width 82 height 13
click at [1396, 131] on input "number" at bounding box center [1424, 131] width 82 height 13
type input "0"
click at [1409, 148] on div at bounding box center [1424, 145] width 82 height 8
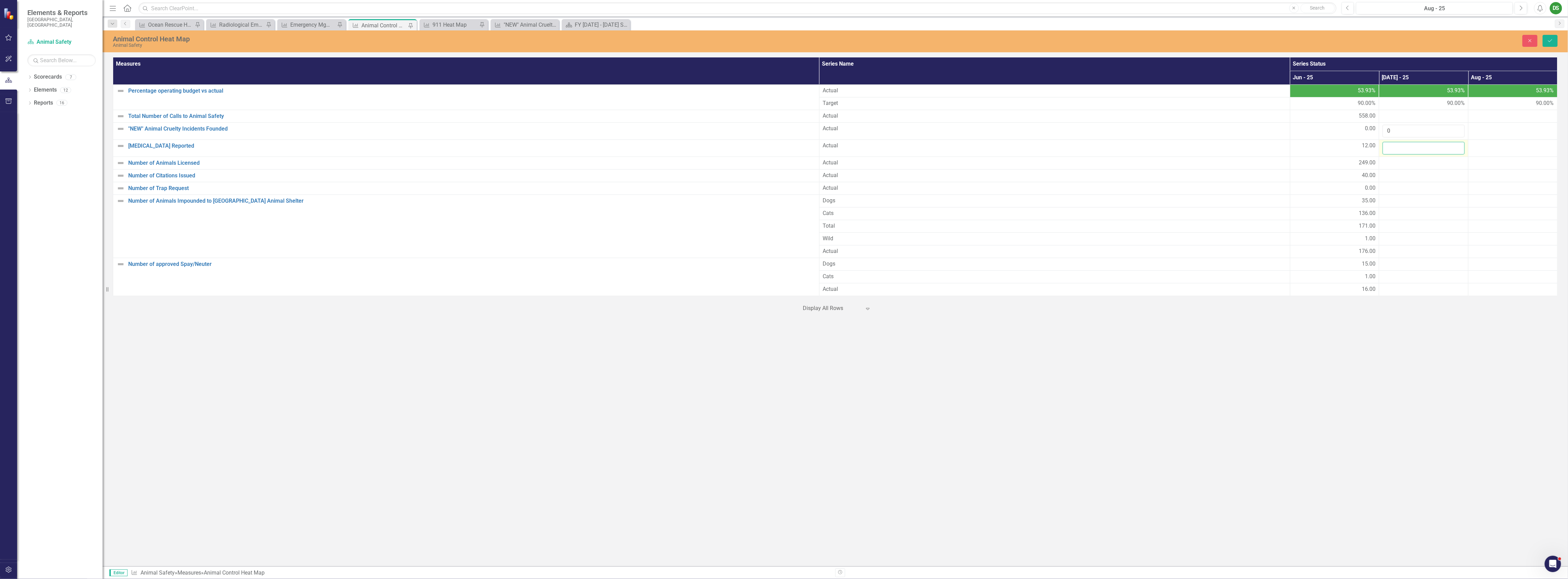
click at [1409, 148] on input "number" at bounding box center [1424, 148] width 82 height 13
type input "7"
click at [1419, 162] on div at bounding box center [1424, 162] width 82 height 8
click at [1419, 162] on div at bounding box center [1424, 162] width 82 height 8
click at [1418, 164] on input "number" at bounding box center [1424, 165] width 82 height 13
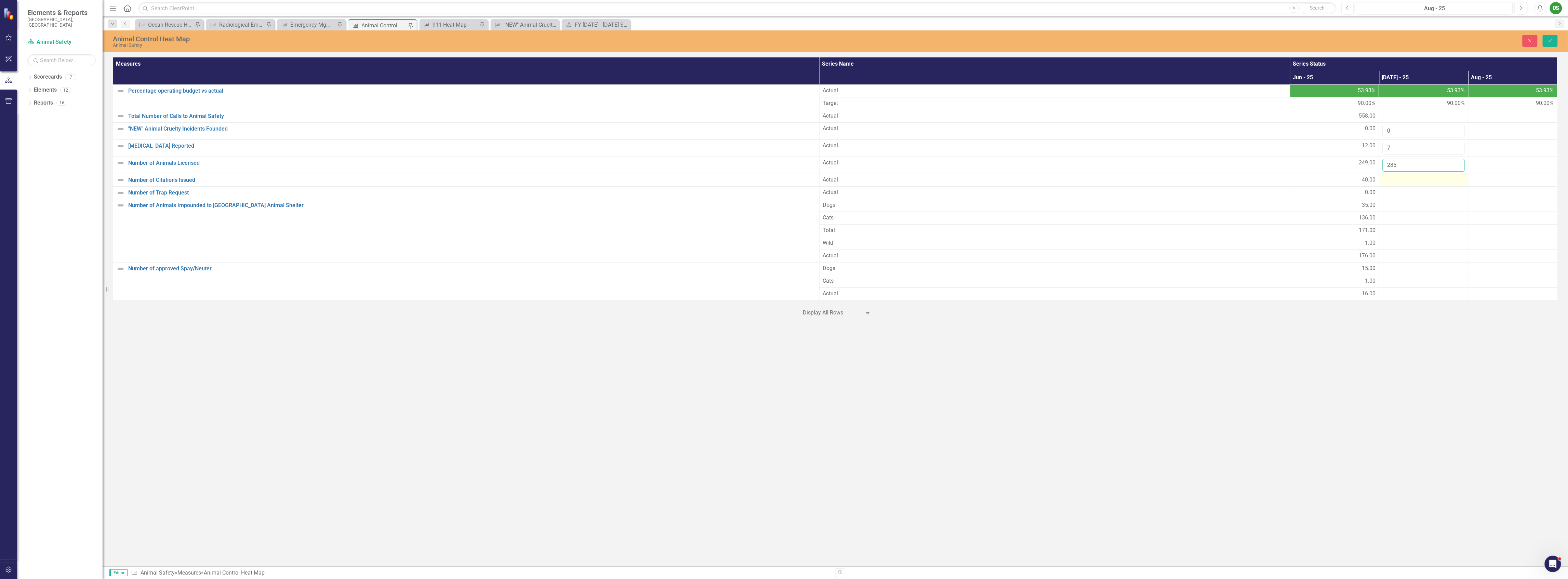
type input "285"
click at [1399, 178] on div at bounding box center [1424, 179] width 82 height 8
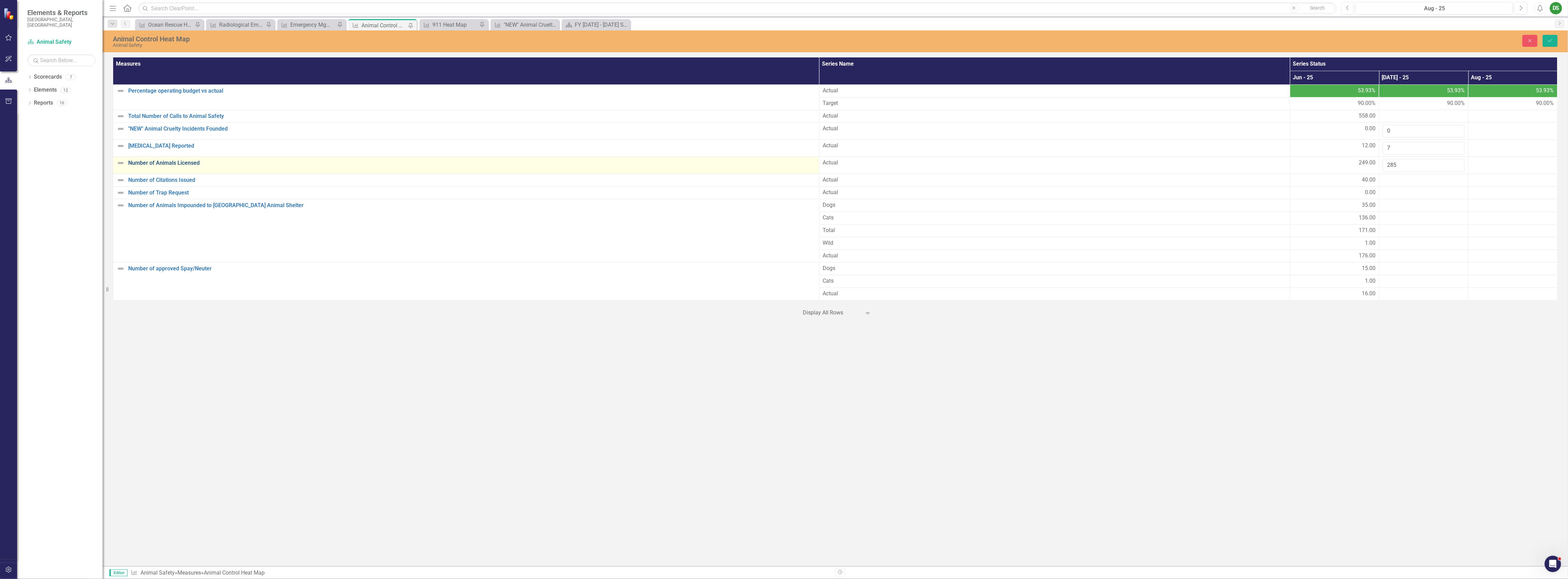
click at [397, 165] on link "Number of Animals Licensed" at bounding box center [472, 163] width 688 height 6
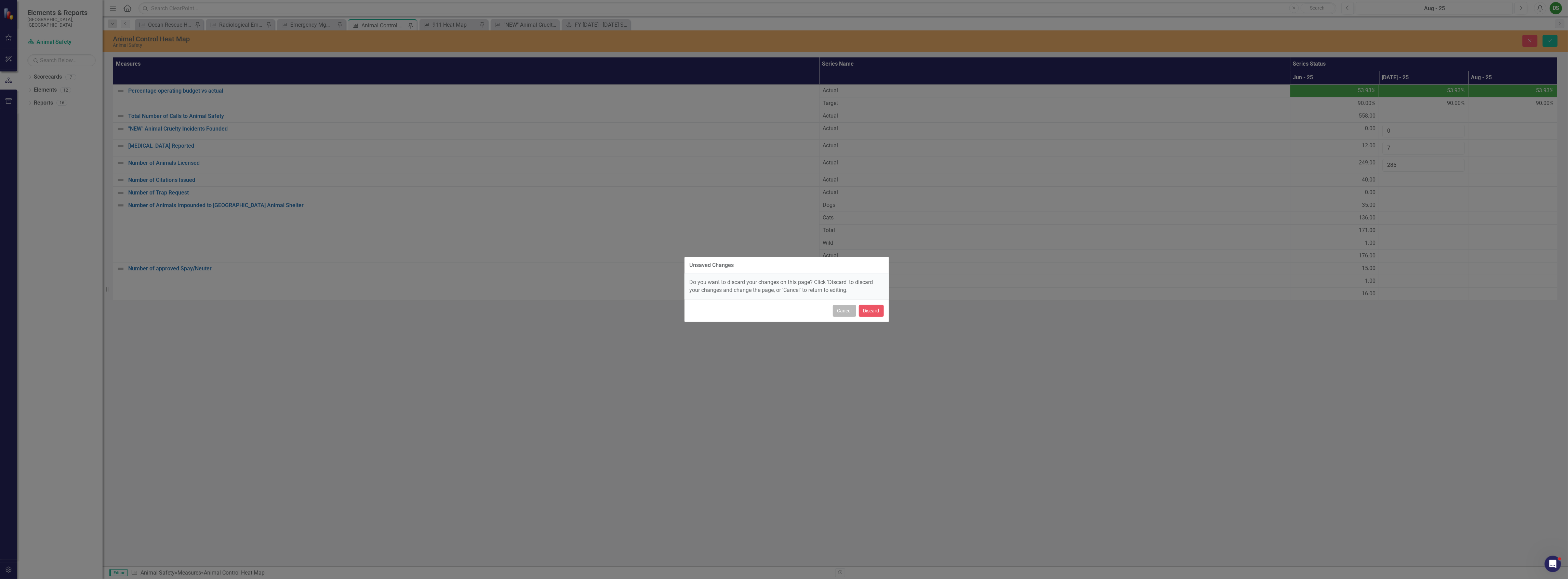
click at [841, 311] on button "Cancel" at bounding box center [844, 311] width 23 height 12
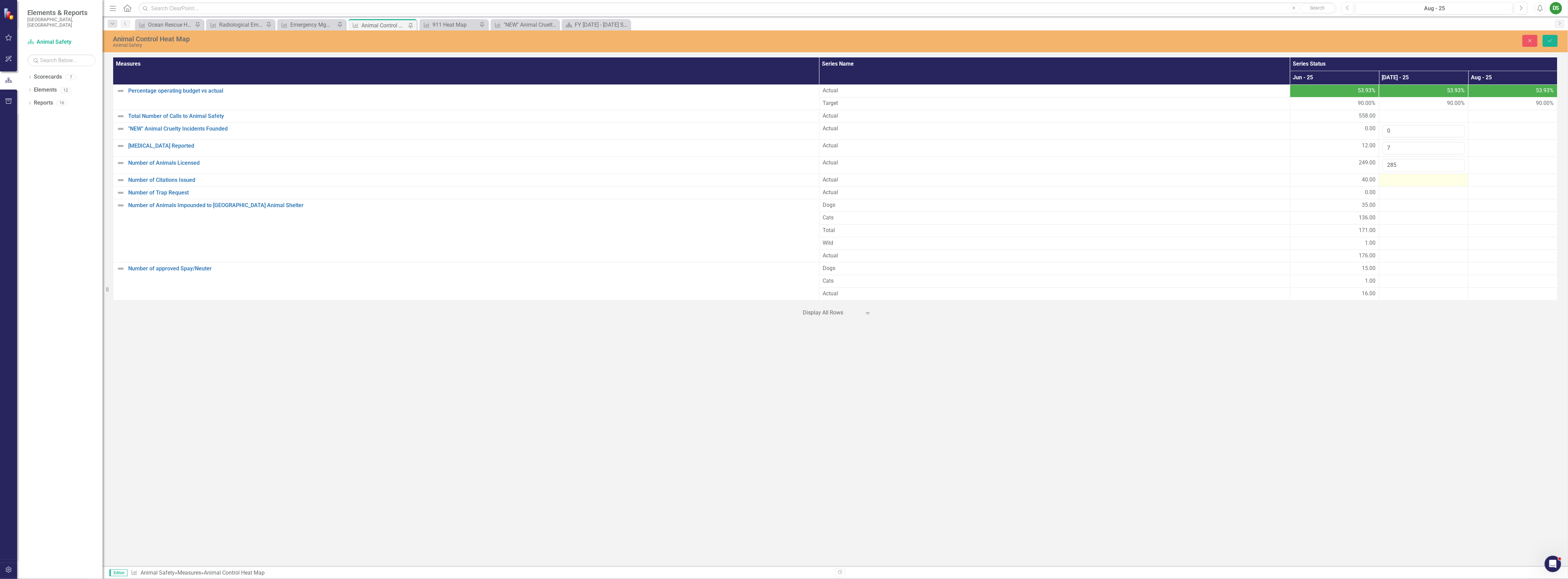
click at [1397, 186] on td at bounding box center [1424, 179] width 89 height 13
click at [1396, 184] on div at bounding box center [1424, 179] width 82 height 8
click at [1396, 182] on input "number" at bounding box center [1424, 182] width 82 height 13
type input "48"
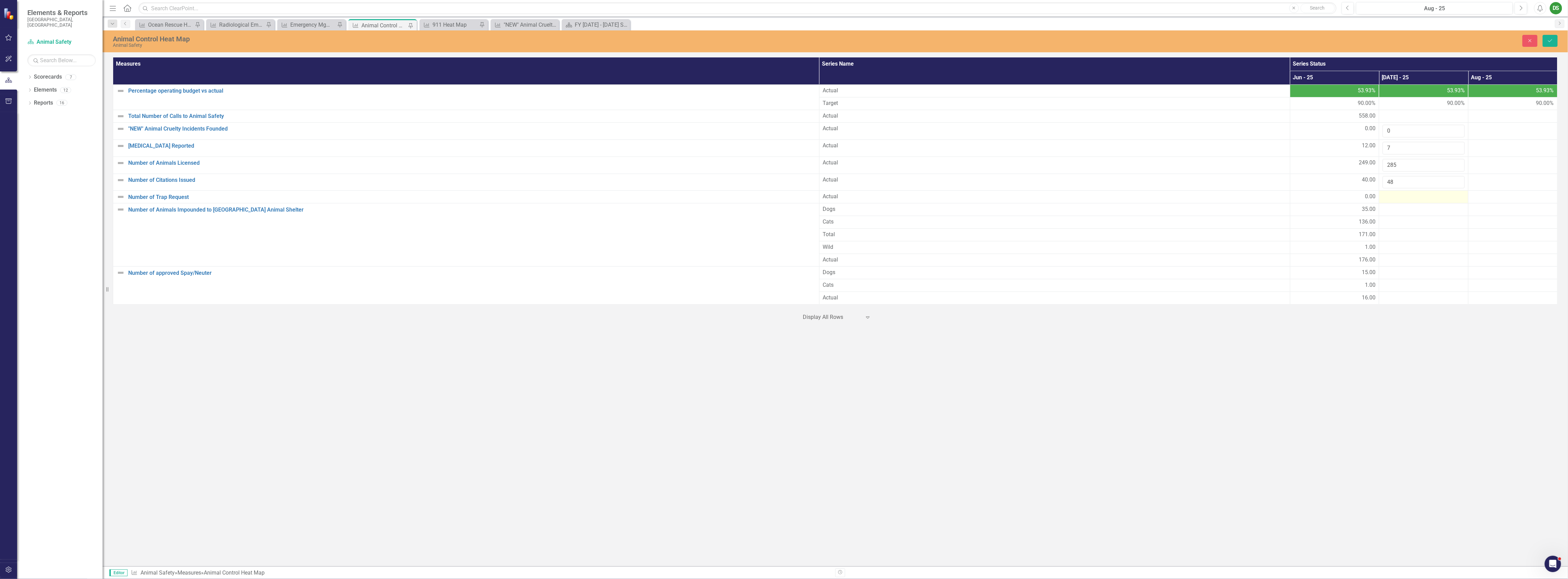
click at [1420, 198] on div at bounding box center [1424, 196] width 82 height 8
click at [1410, 204] on input "number" at bounding box center [1424, 199] width 82 height 13
type input "0"
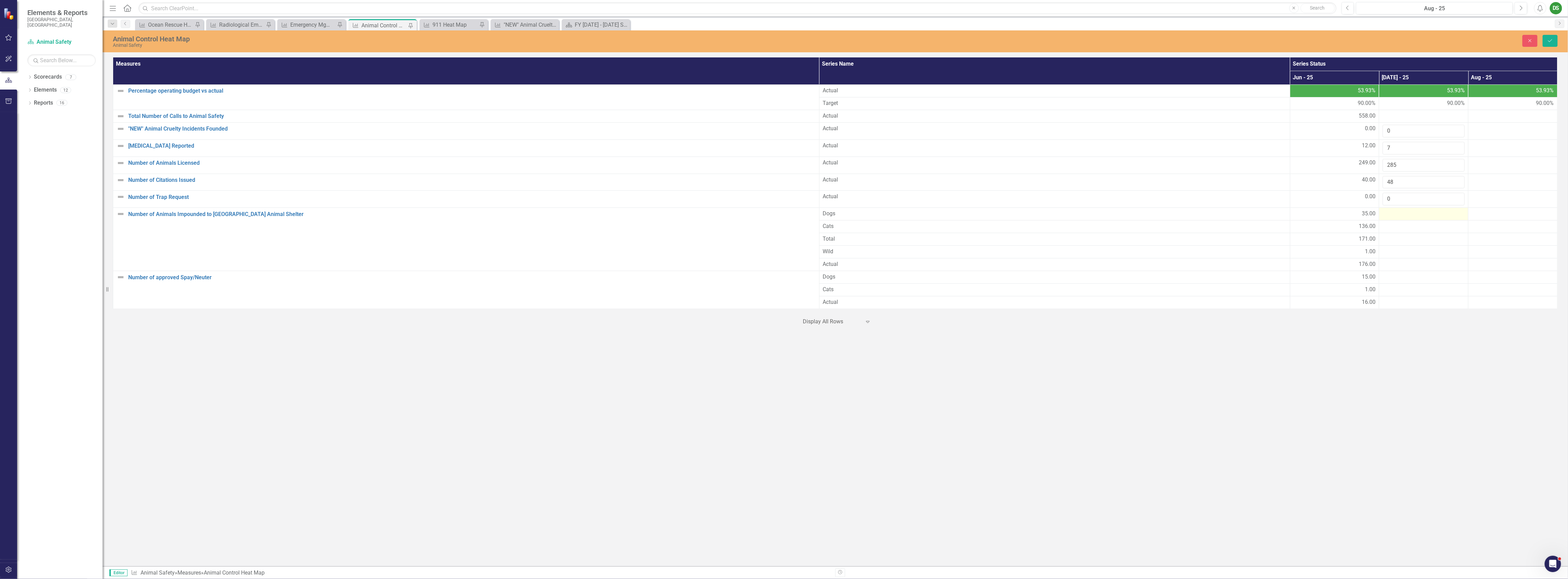
click at [1404, 212] on div at bounding box center [1424, 213] width 82 height 8
click at [1401, 218] on input "number" at bounding box center [1424, 216] width 82 height 13
click at [1395, 219] on input "number" at bounding box center [1424, 216] width 82 height 13
type input "49"
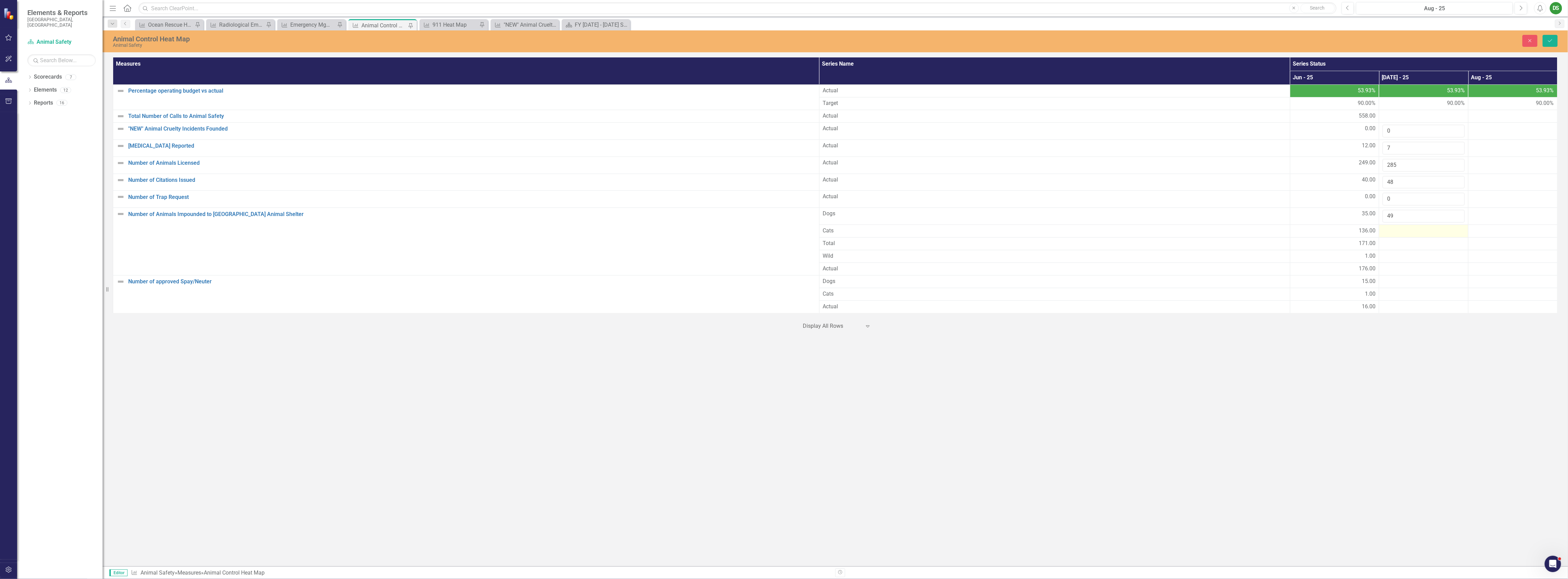
click at [1396, 234] on div at bounding box center [1424, 231] width 82 height 8
click at [1396, 234] on input "number" at bounding box center [1424, 233] width 82 height 13
type input "113"
click at [1395, 251] on div at bounding box center [1424, 248] width 82 height 8
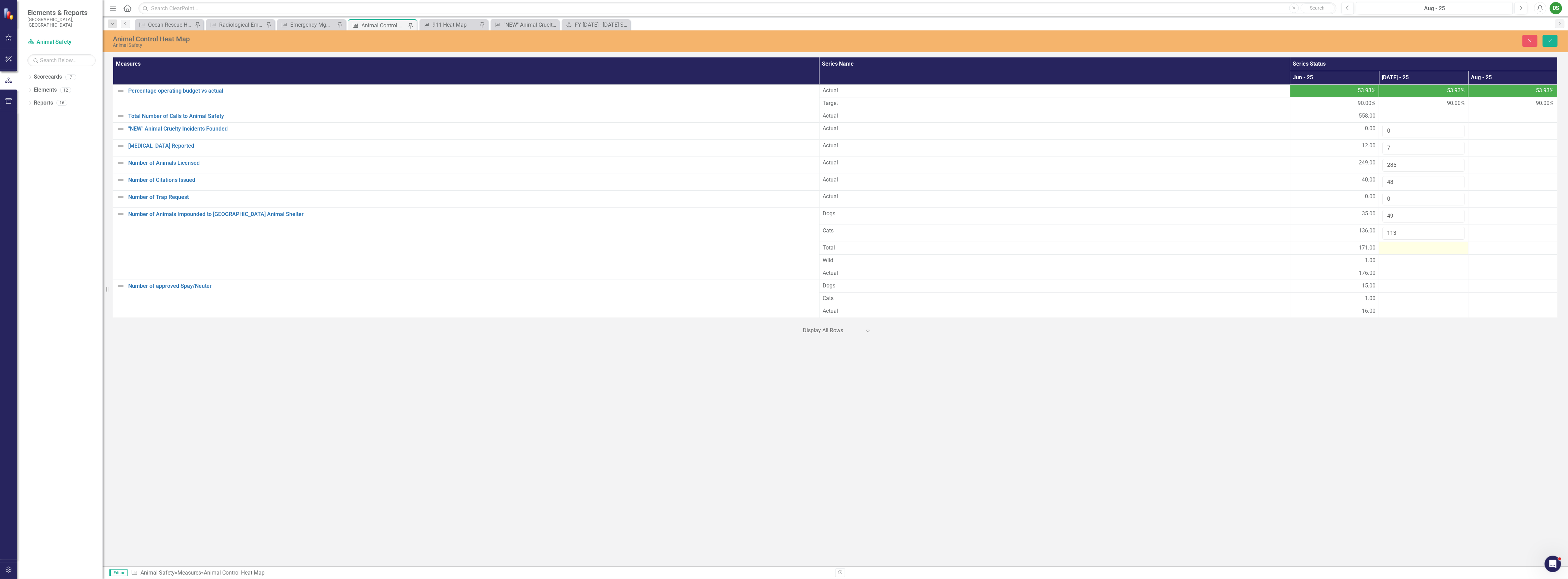
click at [1395, 251] on div at bounding box center [1424, 248] width 82 height 8
click at [1395, 251] on input "number" at bounding box center [1424, 250] width 82 height 13
type input "162"
click at [1407, 266] on div at bounding box center [1424, 265] width 82 height 8
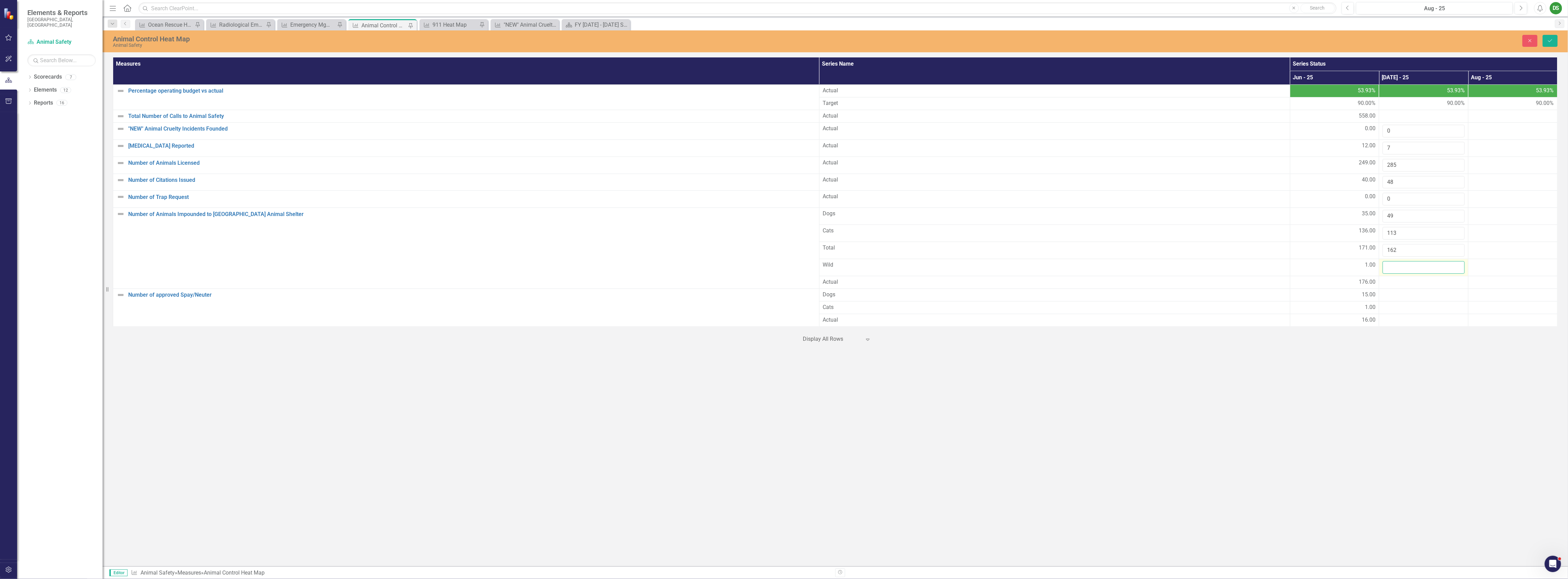
click at [1407, 266] on input "number" at bounding box center [1424, 267] width 82 height 13
type input "5"
click at [1409, 285] on div at bounding box center [1424, 282] width 82 height 8
click at [1408, 286] on input "number" at bounding box center [1424, 284] width 82 height 13
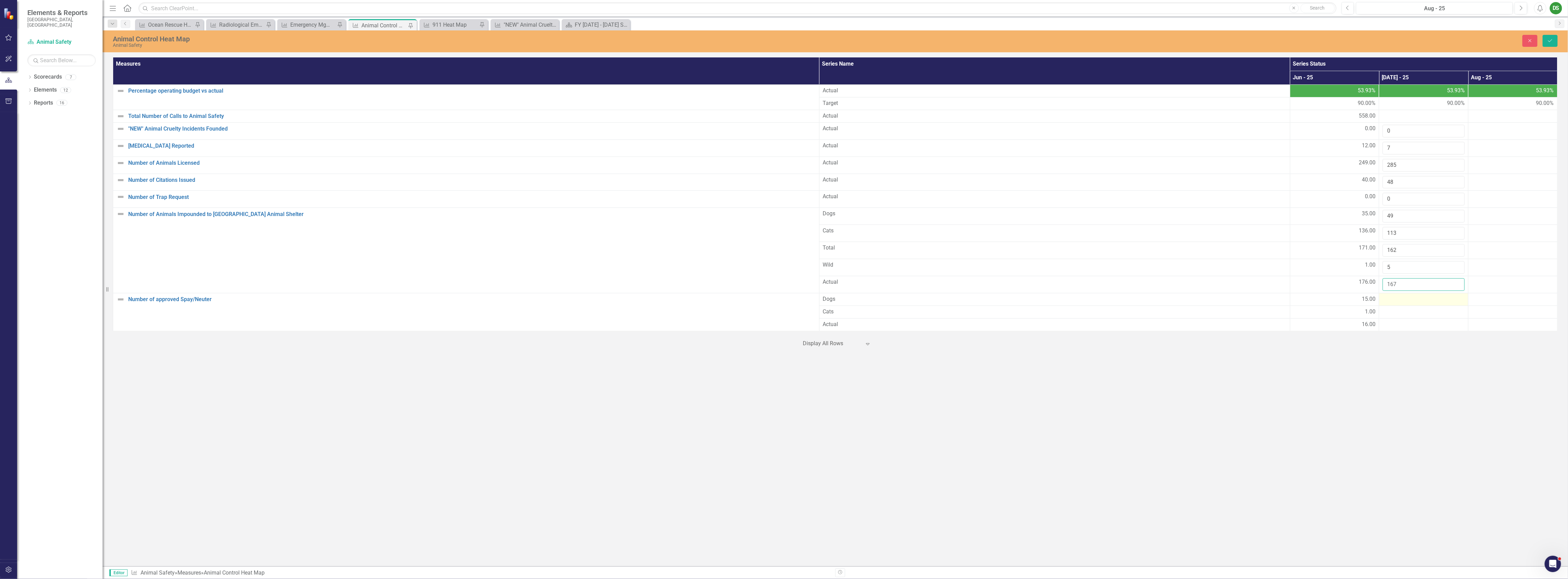
type input "167"
click at [1399, 302] on div at bounding box center [1424, 299] width 82 height 8
click at [1401, 305] on input "number" at bounding box center [1424, 301] width 82 height 13
type input "9"
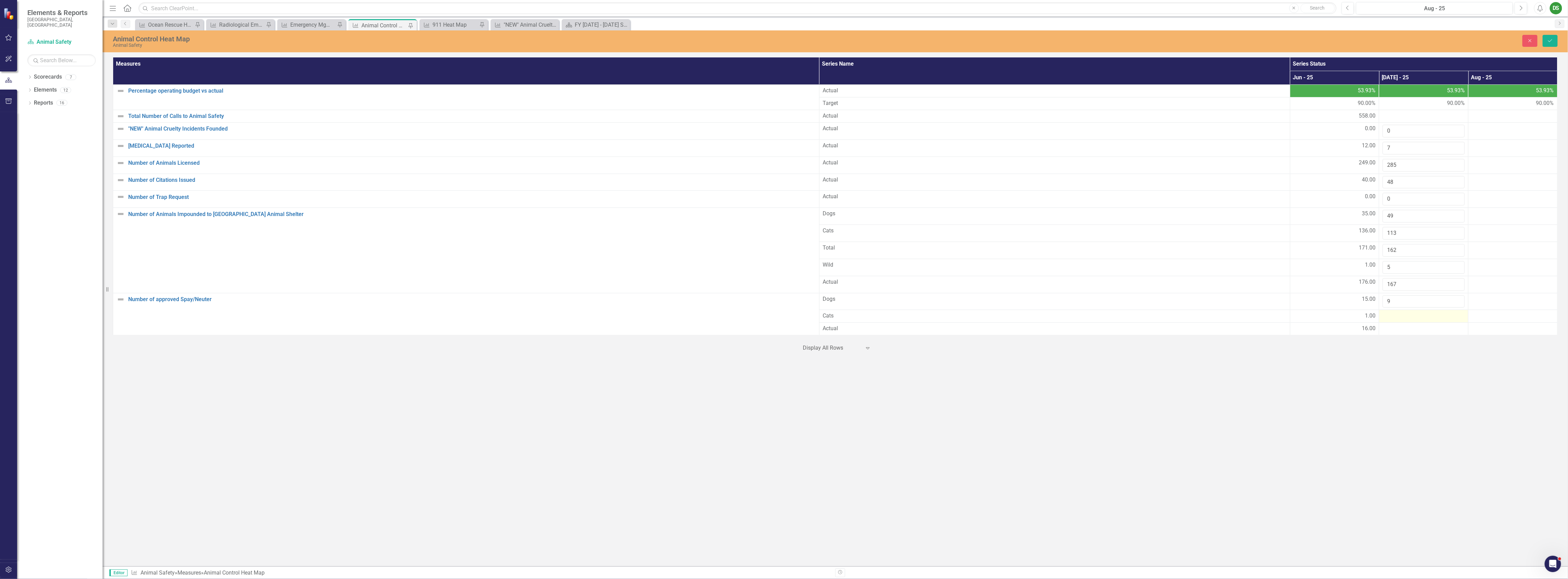
click at [1412, 317] on div at bounding box center [1424, 316] width 82 height 8
click at [1412, 317] on input "number" at bounding box center [1424, 318] width 82 height 13
type input "0"
click at [1405, 334] on div at bounding box center [1424, 333] width 82 height 8
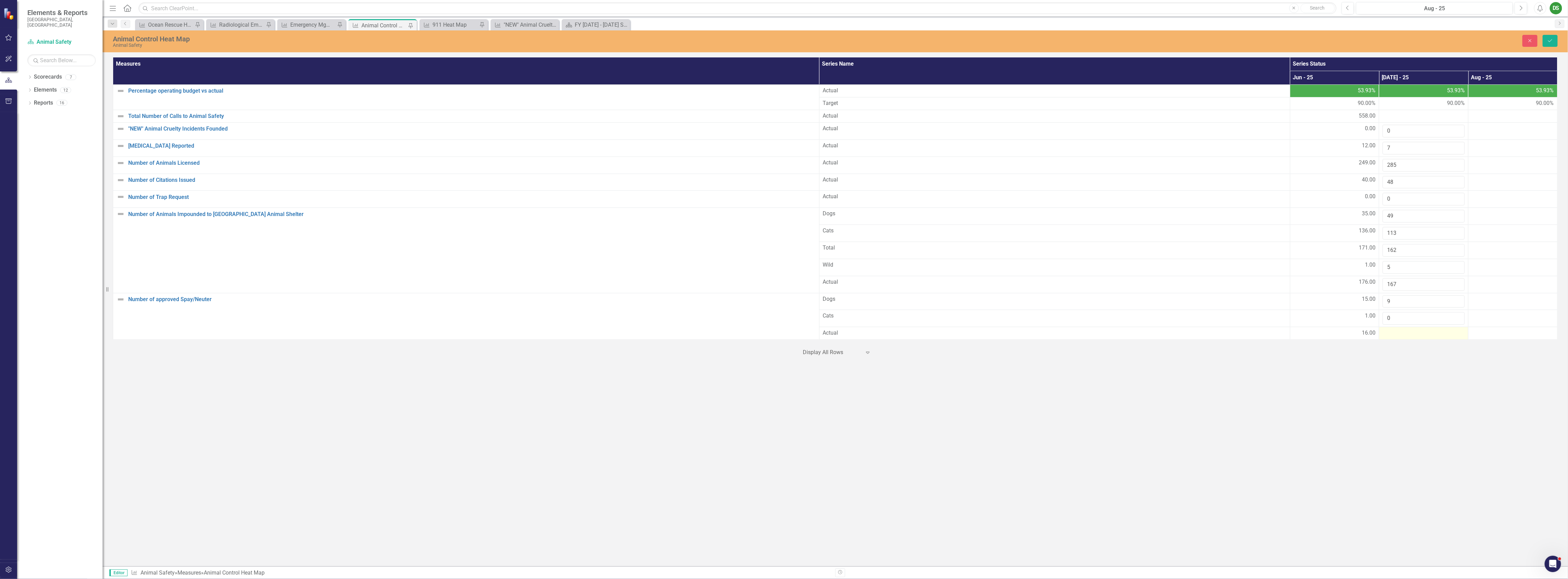
click at [1405, 334] on div at bounding box center [1424, 333] width 82 height 8
click at [1405, 339] on input "number" at bounding box center [1424, 335] width 82 height 13
type input "9"
click at [1402, 418] on div "Animal Control Heat Map Animal Safety Close Save Measures Series Name Series St…" at bounding box center [835, 298] width 1465 height 536
click at [1551, 38] on icon "Save" at bounding box center [1550, 41] width 6 height 5
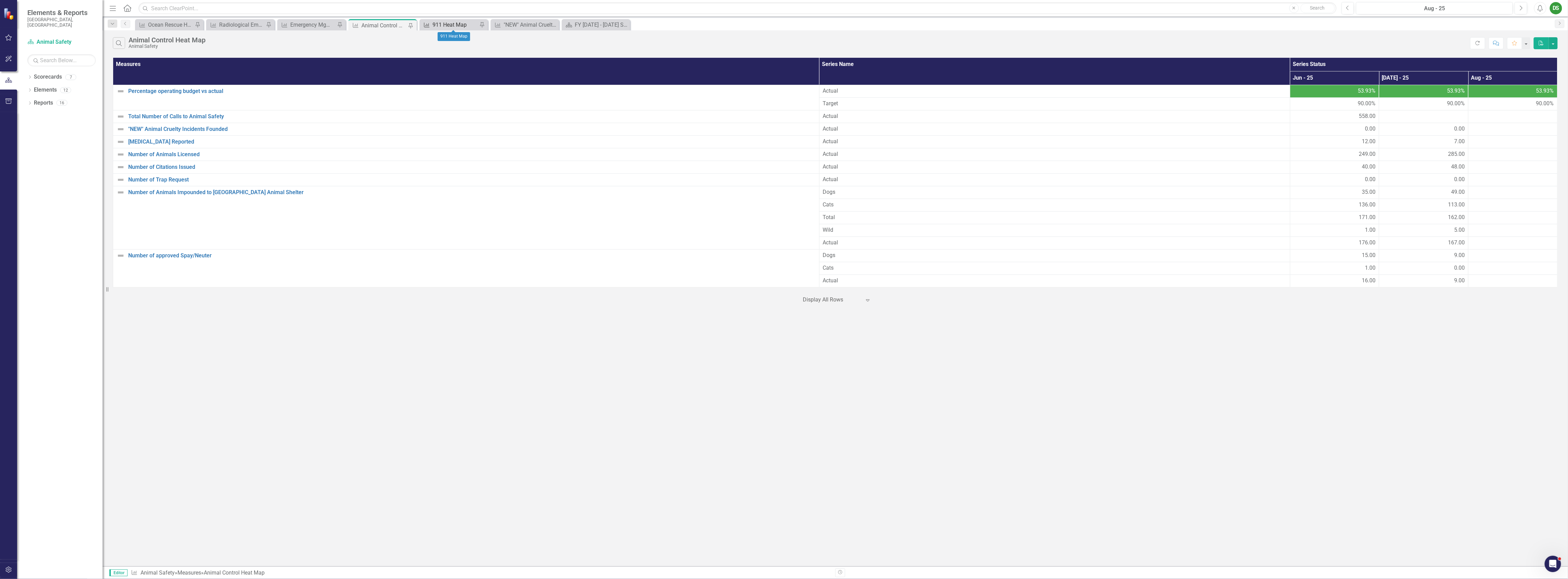
click at [438, 26] on div "911 Heat Map" at bounding box center [455, 25] width 45 height 9
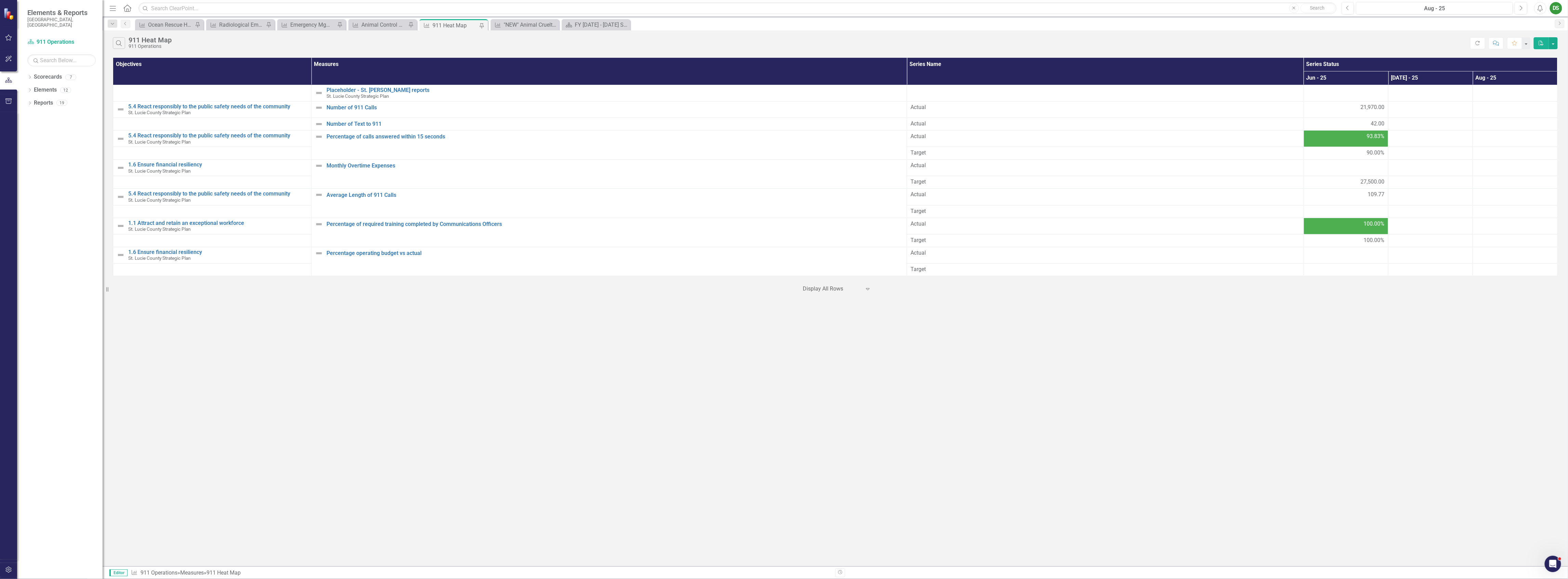
click at [1494, 431] on div "Search 911 Heat Map 911 Operations Refresh Comment Favorite PDF Objectives Meas…" at bounding box center [835, 298] width 1465 height 536
click at [869, 291] on icon "Expand" at bounding box center [867, 288] width 7 height 5
click at [844, 344] on div "Display All Rows" at bounding box center [839, 344] width 65 height 8
click at [936, 128] on span "Actual" at bounding box center [1105, 123] width 390 height 8
click at [1426, 128] on div at bounding box center [1430, 123] width 77 height 8
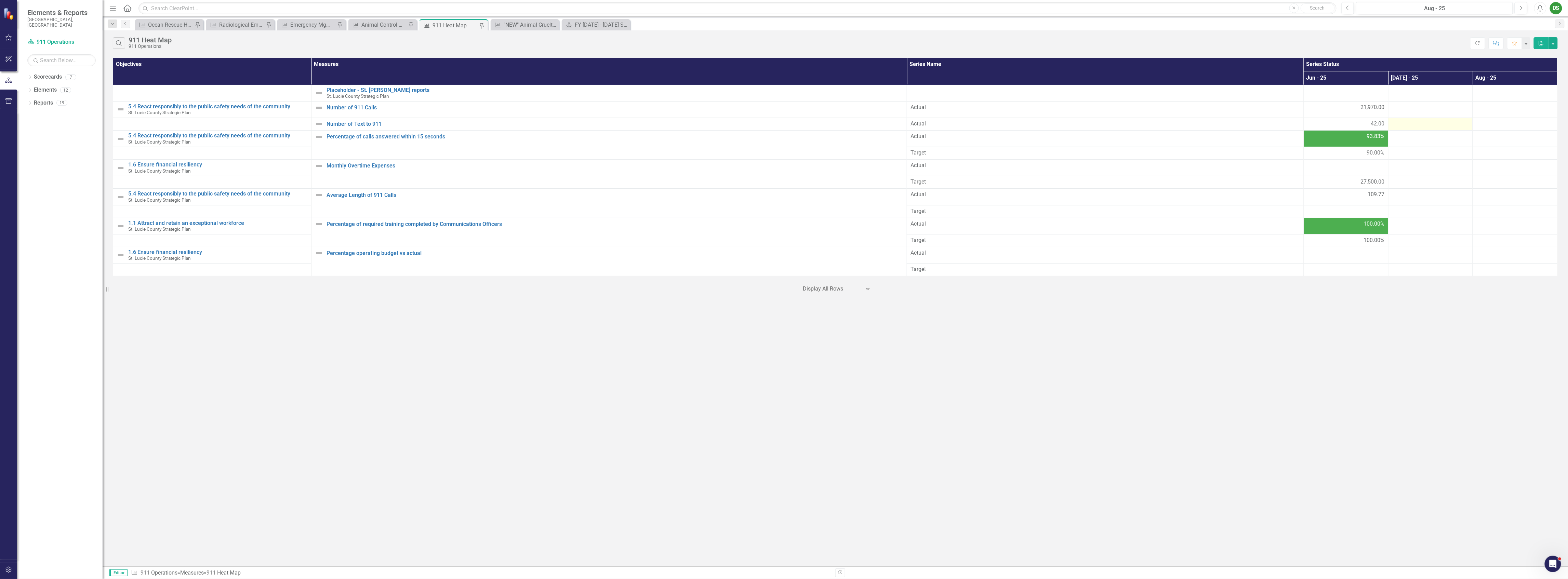
click at [1426, 129] on td at bounding box center [1430, 124] width 85 height 13
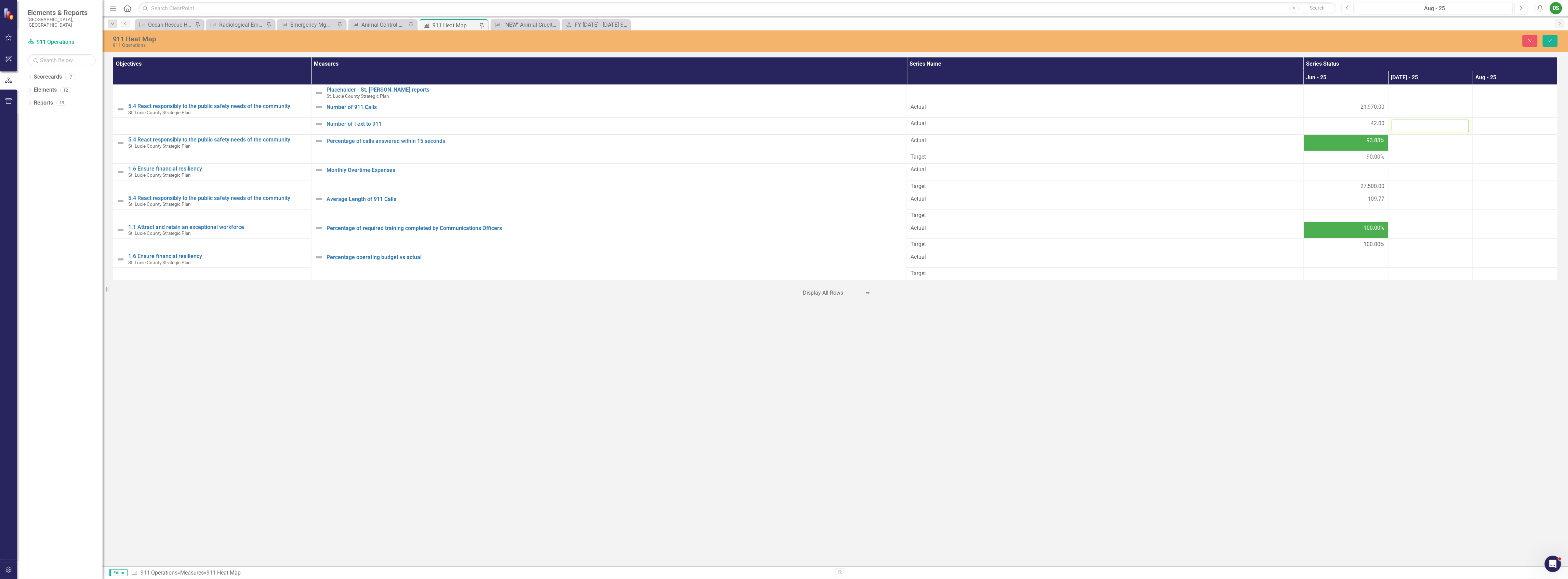
click at [1426, 128] on input "number" at bounding box center [1430, 126] width 77 height 13
type input "7"
type input "47"
drag, startPoint x: 1401, startPoint y: 364, endPoint x: 1412, endPoint y: 336, distance: 30.1
click at [1401, 365] on div "911 Heat Map 911 Operations Close Save Objectives Measures Series Name Series S…" at bounding box center [835, 298] width 1465 height 536
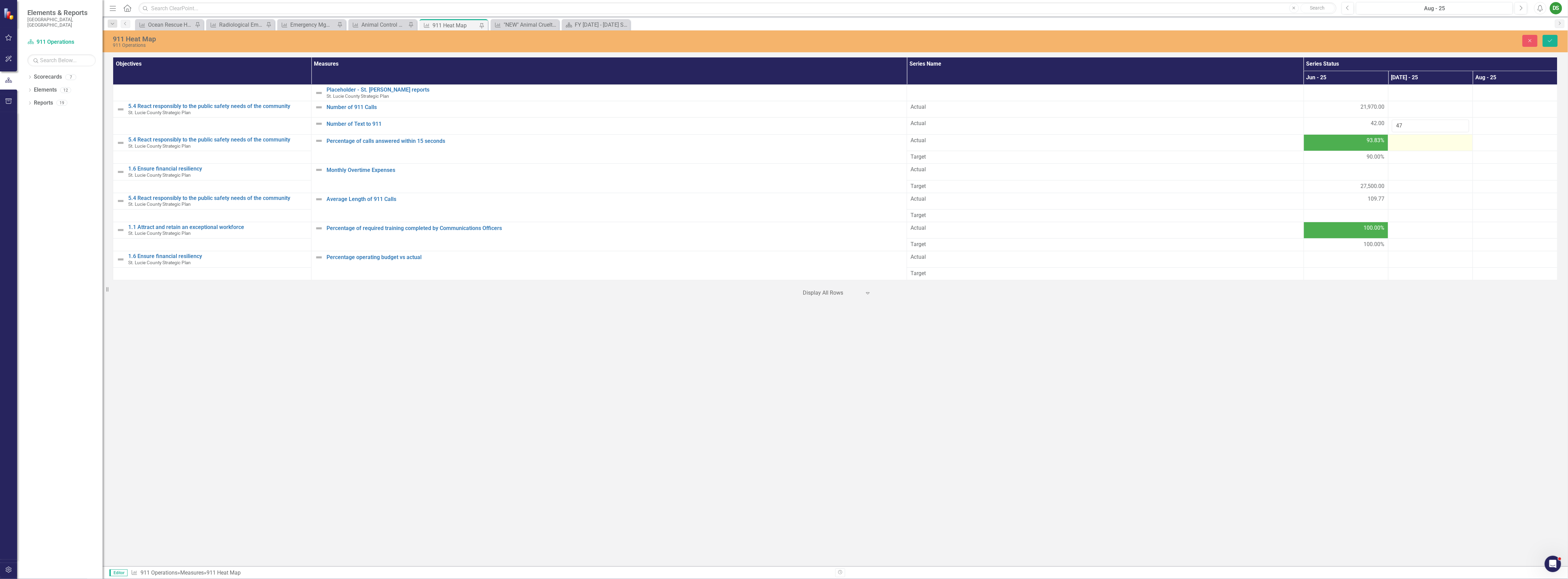
click at [1438, 146] on td at bounding box center [1430, 142] width 85 height 16
click at [1429, 151] on td at bounding box center [1430, 142] width 85 height 16
click at [1431, 144] on input "number" at bounding box center [1430, 143] width 77 height 13
